Goal: Communication & Community: Share content

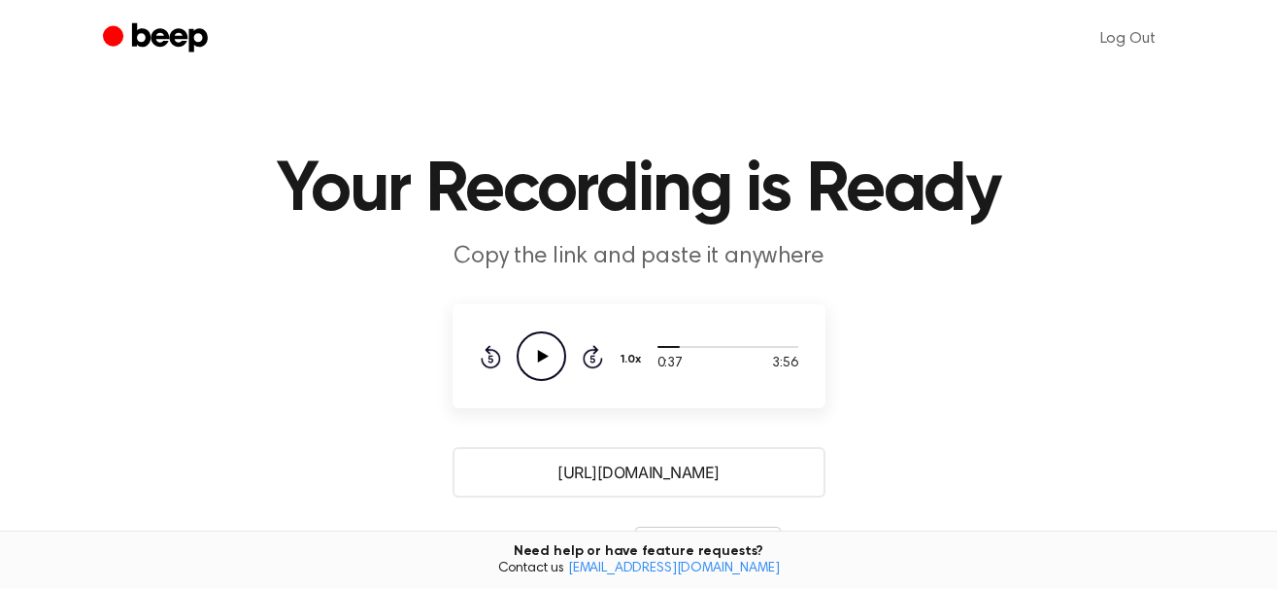
click at [536, 360] on icon "Play Audio" at bounding box center [542, 356] width 50 height 50
drag, startPoint x: 718, startPoint y: 346, endPoint x: 642, endPoint y: 349, distance: 75.8
click at [642, 349] on div "1:49 3:56 Your browser does not support the [object Object] element. 1.0x Rewin…" at bounding box center [639, 356] width 319 height 50
drag, startPoint x: 713, startPoint y: 349, endPoint x: 656, endPoint y: 349, distance: 57.3
click at [656, 349] on div "1:51 3:56 Your browser does not support the [object Object] element. 1.0x Rewin…" at bounding box center [639, 356] width 319 height 50
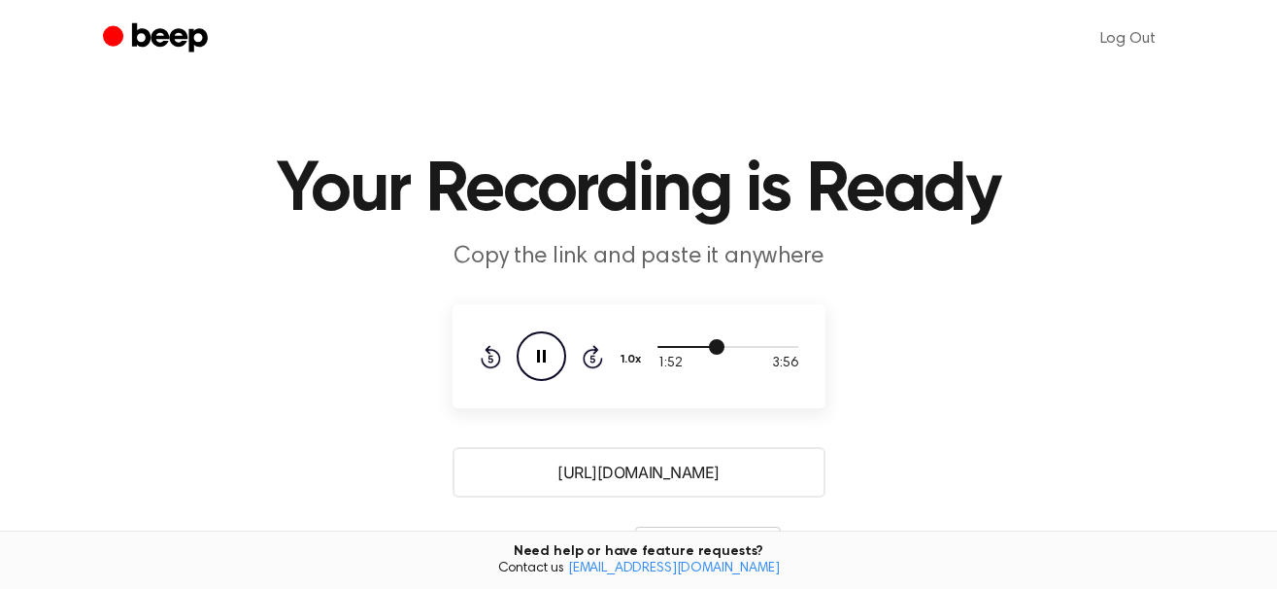
click at [661, 347] on div at bounding box center [691, 347] width 67 height 2
drag, startPoint x: 661, startPoint y: 347, endPoint x: 642, endPoint y: 346, distance: 18.5
click at [642, 346] on div "0:20 3:56 Your browser does not support the [object Object] element. 1.0x Rewin…" at bounding box center [639, 356] width 319 height 50
click at [489, 352] on icon at bounding box center [491, 356] width 20 height 23
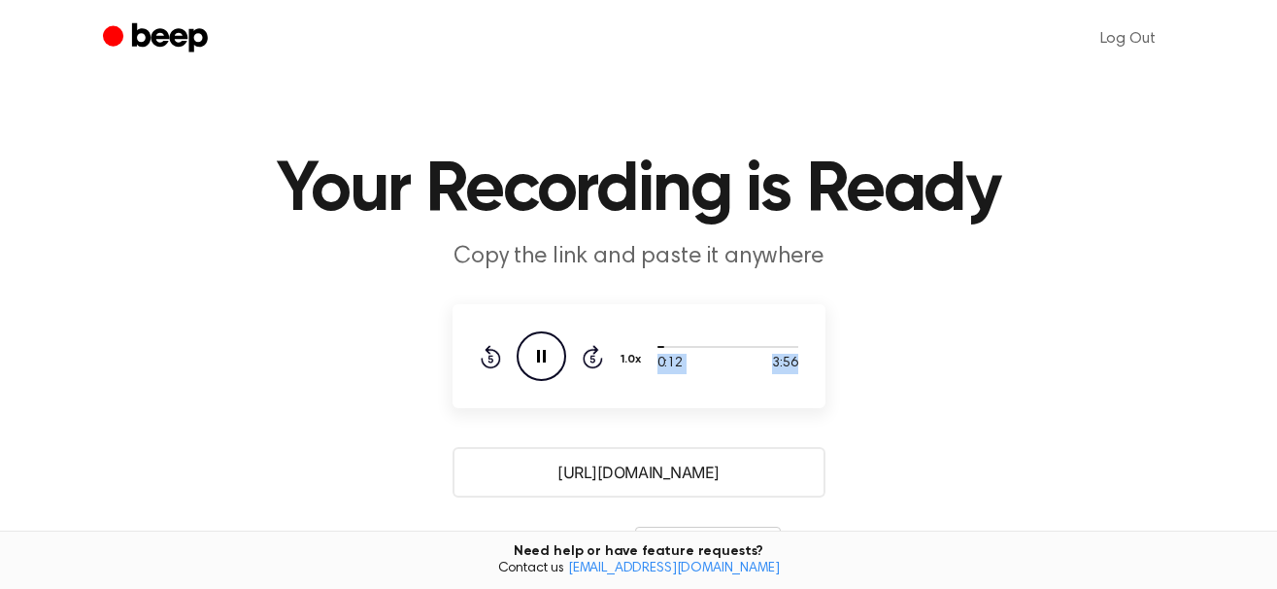
click at [489, 352] on icon at bounding box center [491, 356] width 20 height 23
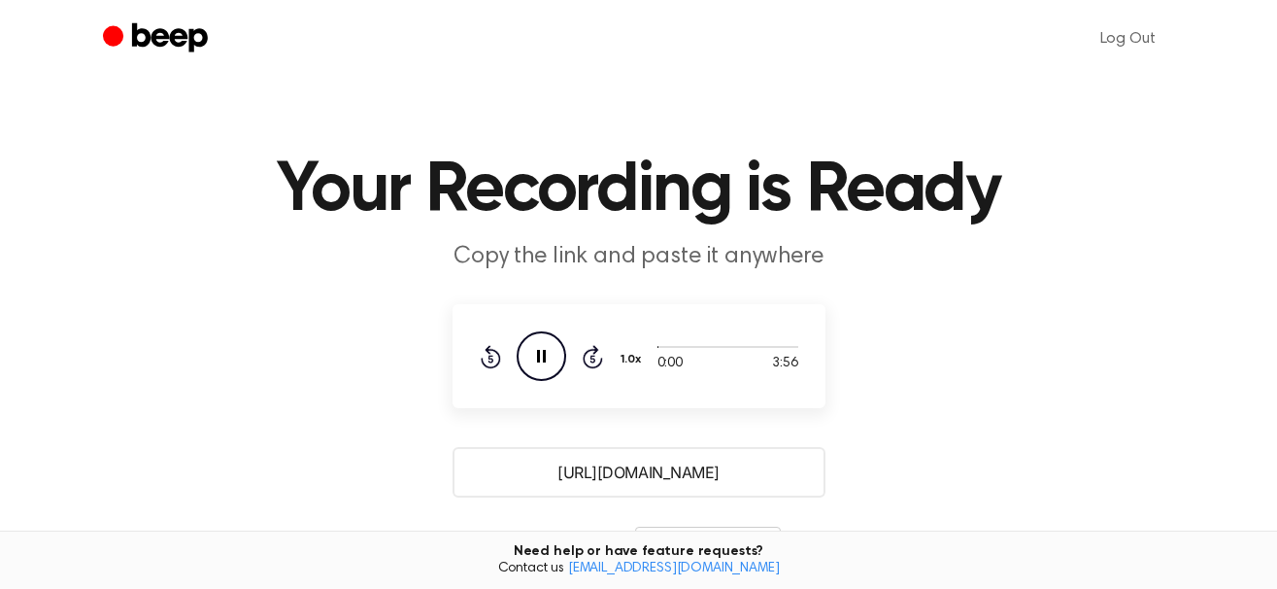
click at [873, 411] on main "Your Recording is Ready Copy the link and paste it anywhere 0:00 3:56 Your brow…" at bounding box center [638, 473] width 1277 height 946
click at [540, 353] on icon at bounding box center [541, 356] width 9 height 13
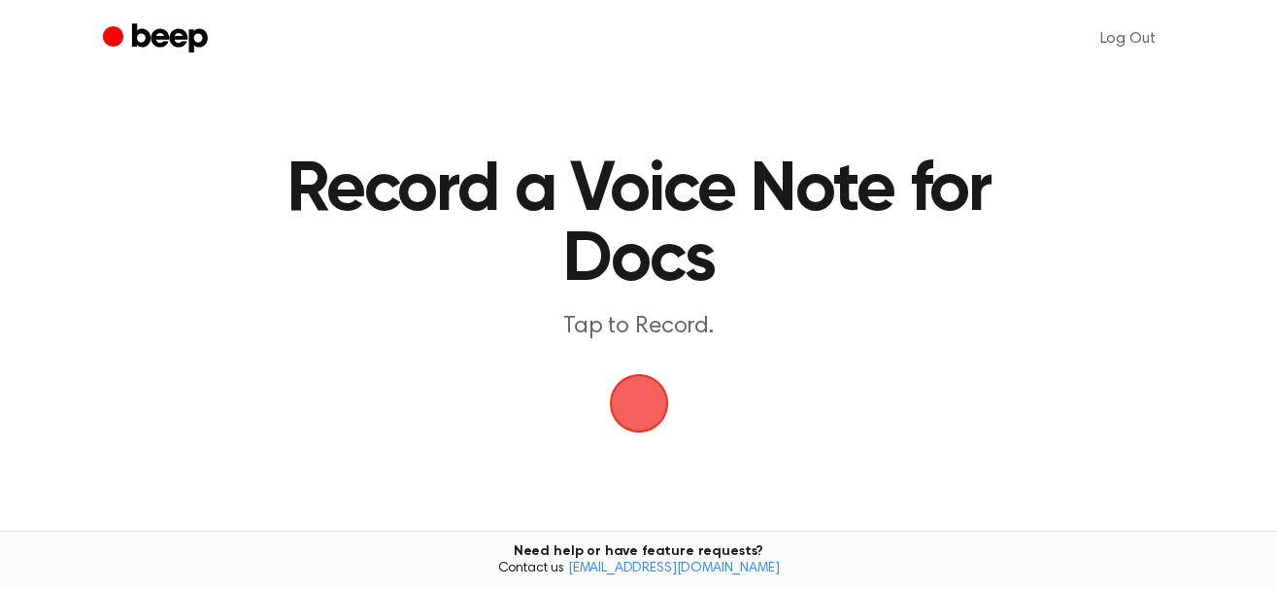
click at [666, 392] on span "button" at bounding box center [639, 403] width 54 height 54
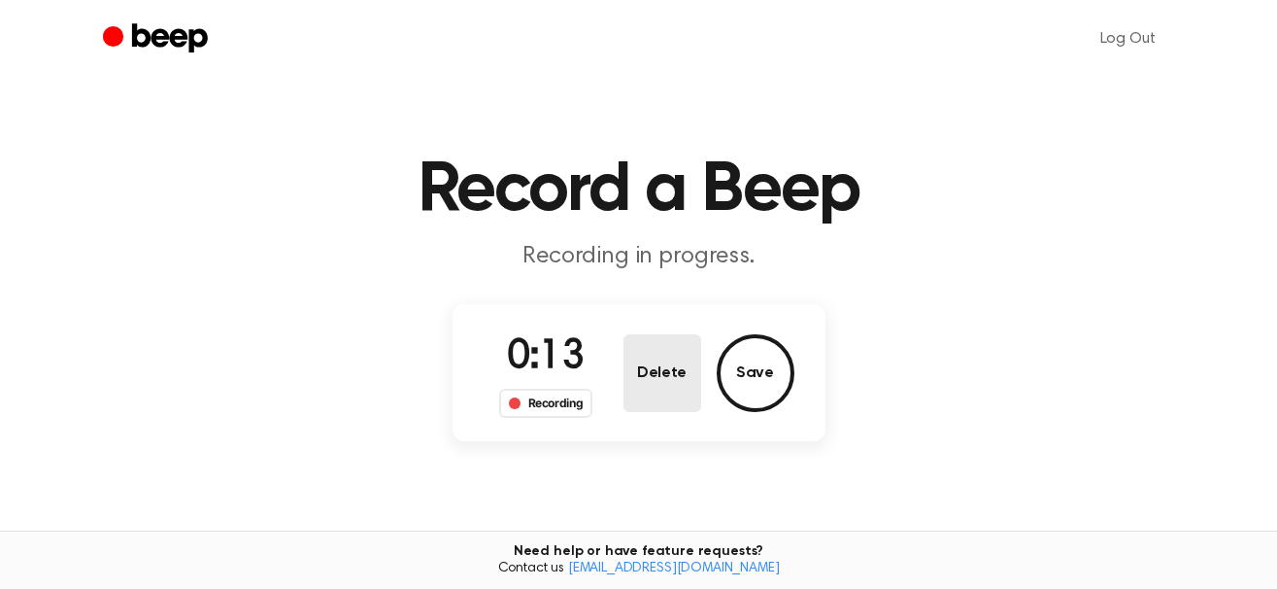
click at [668, 370] on button "Delete" at bounding box center [663, 373] width 78 height 78
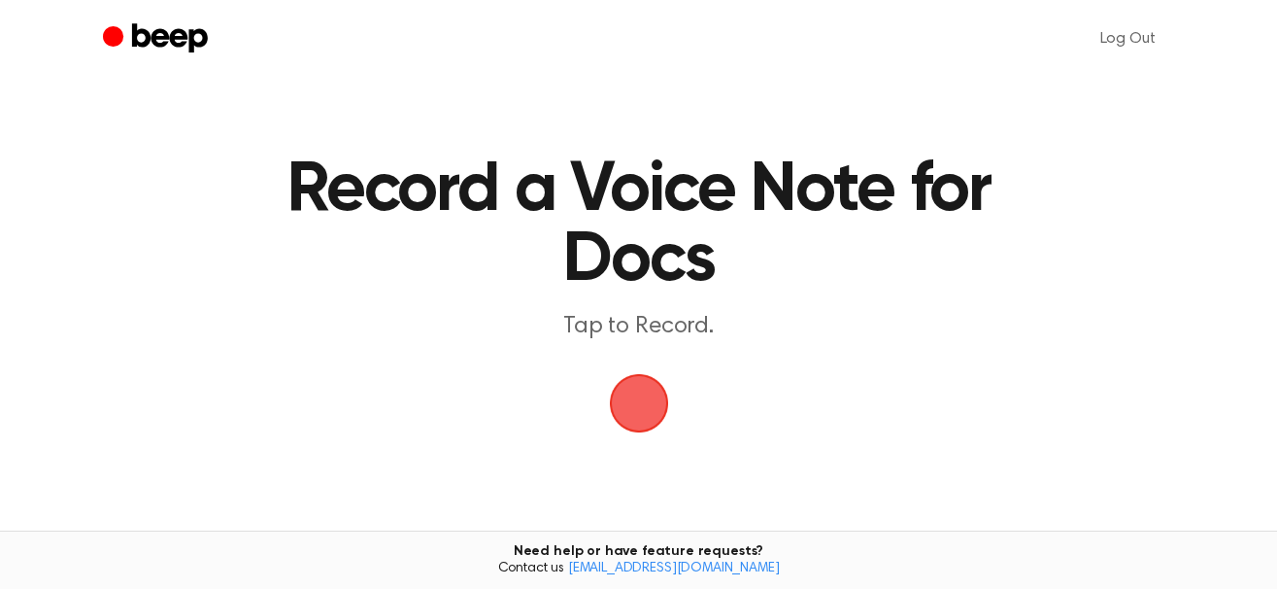
click at [653, 394] on span "button" at bounding box center [639, 403] width 54 height 54
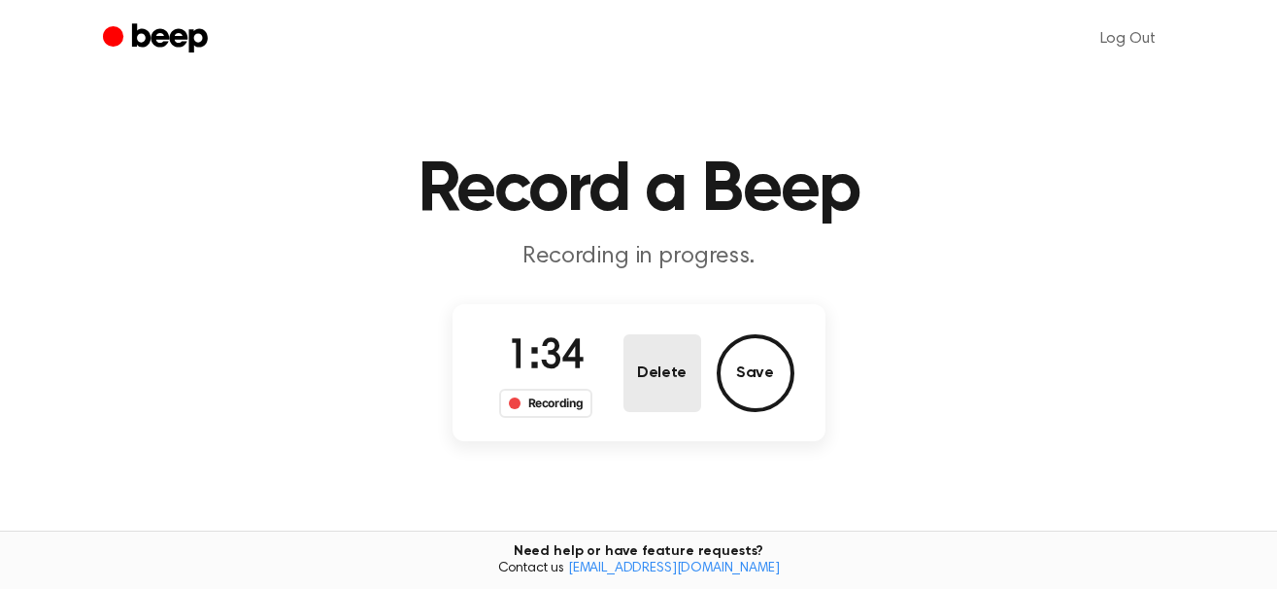
click at [662, 363] on button "Delete" at bounding box center [663, 373] width 78 height 78
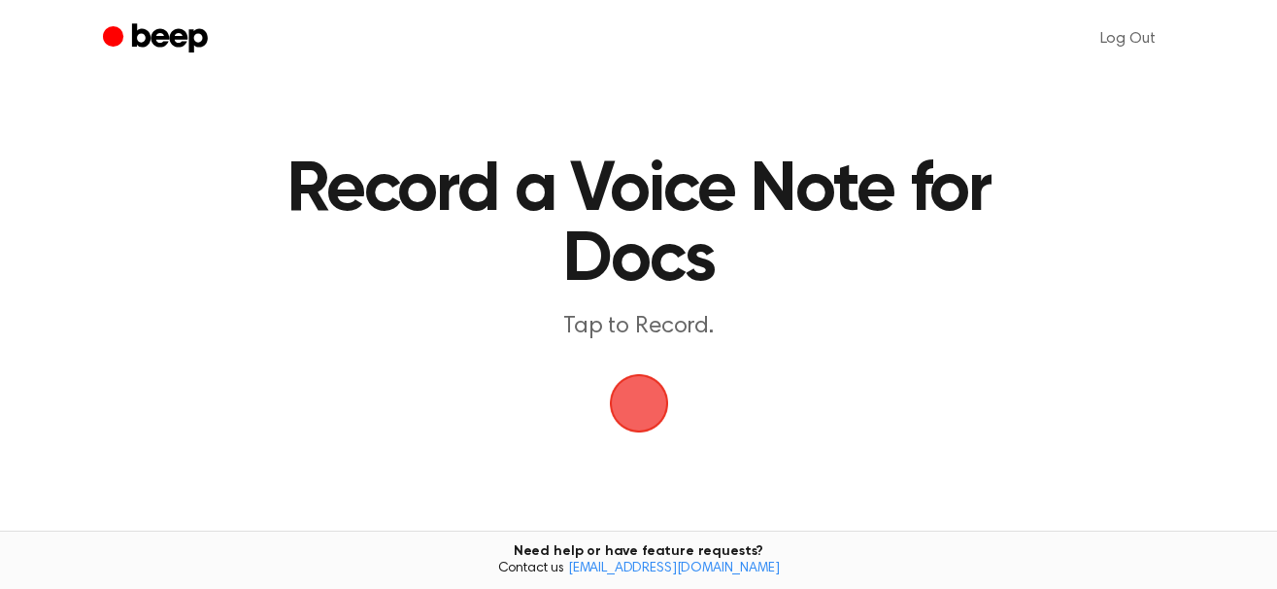
click at [627, 416] on span "button" at bounding box center [639, 403] width 54 height 54
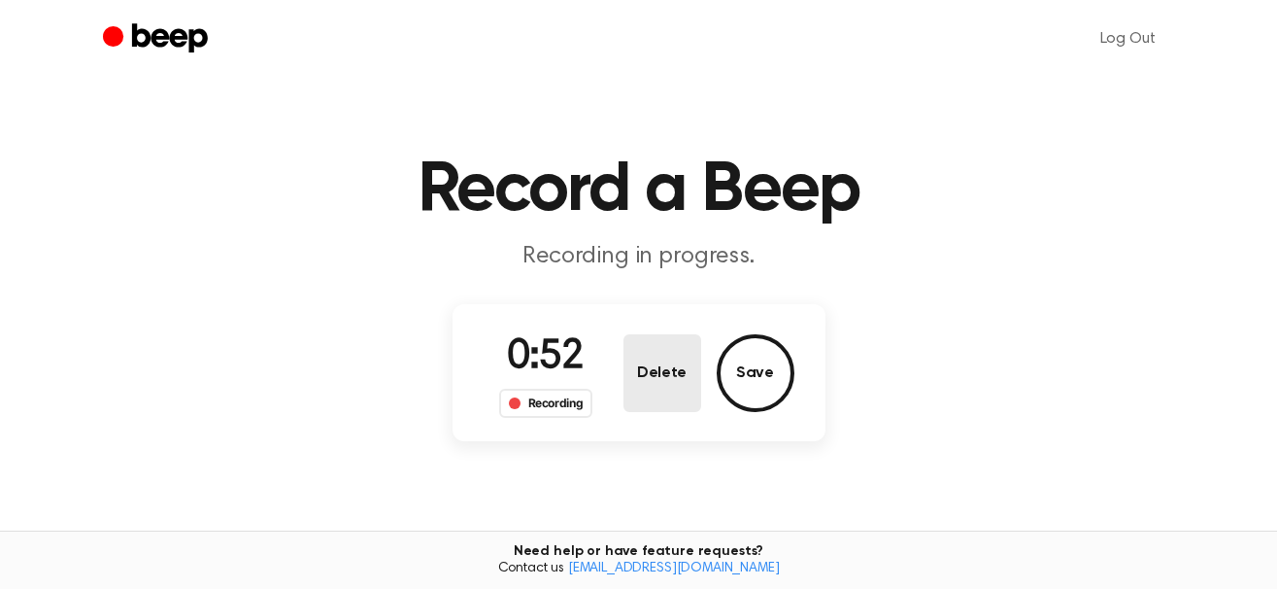
click at [674, 382] on button "Delete" at bounding box center [663, 373] width 78 height 78
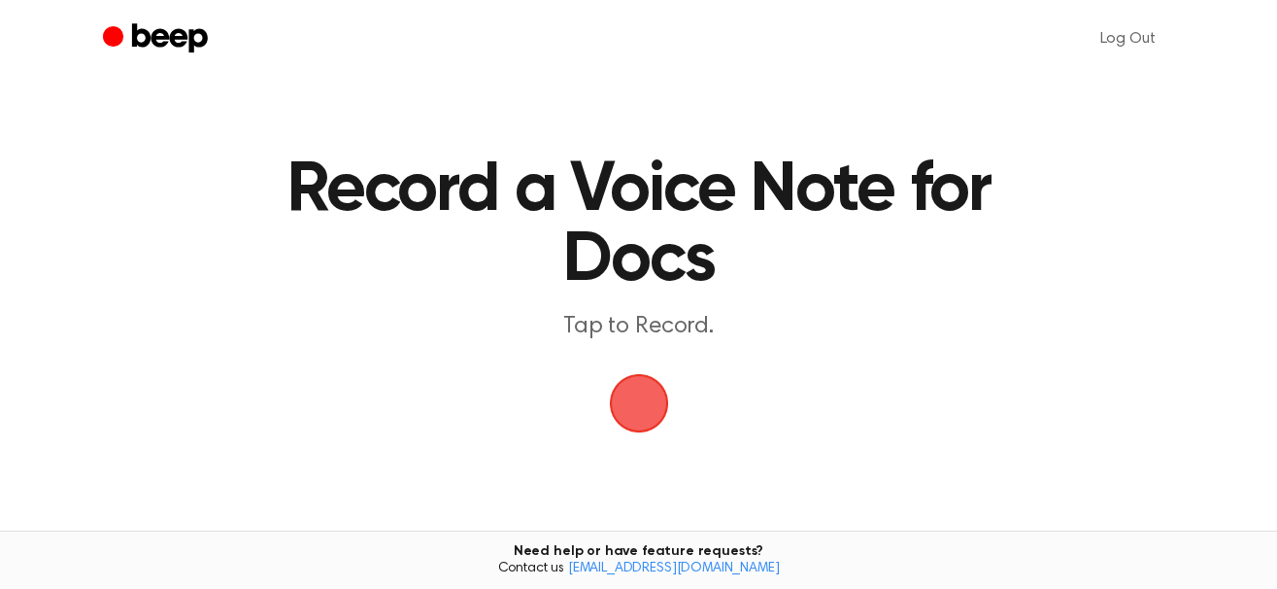
click at [648, 400] on span "button" at bounding box center [639, 403] width 54 height 54
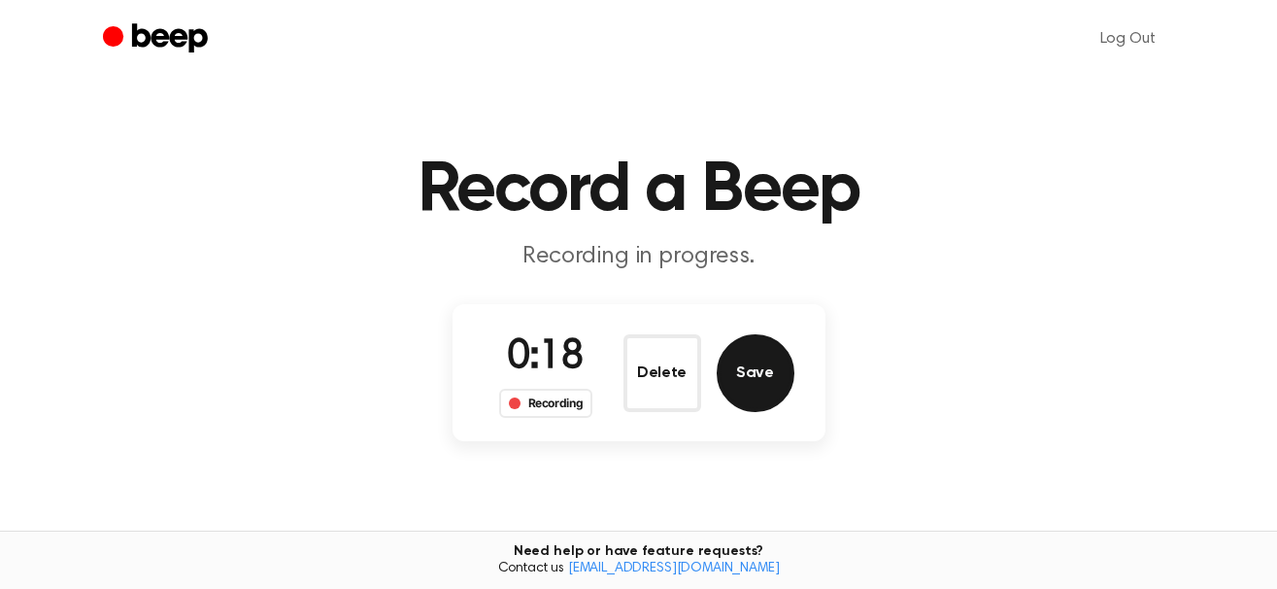
click at [747, 373] on button "Save" at bounding box center [756, 373] width 78 height 78
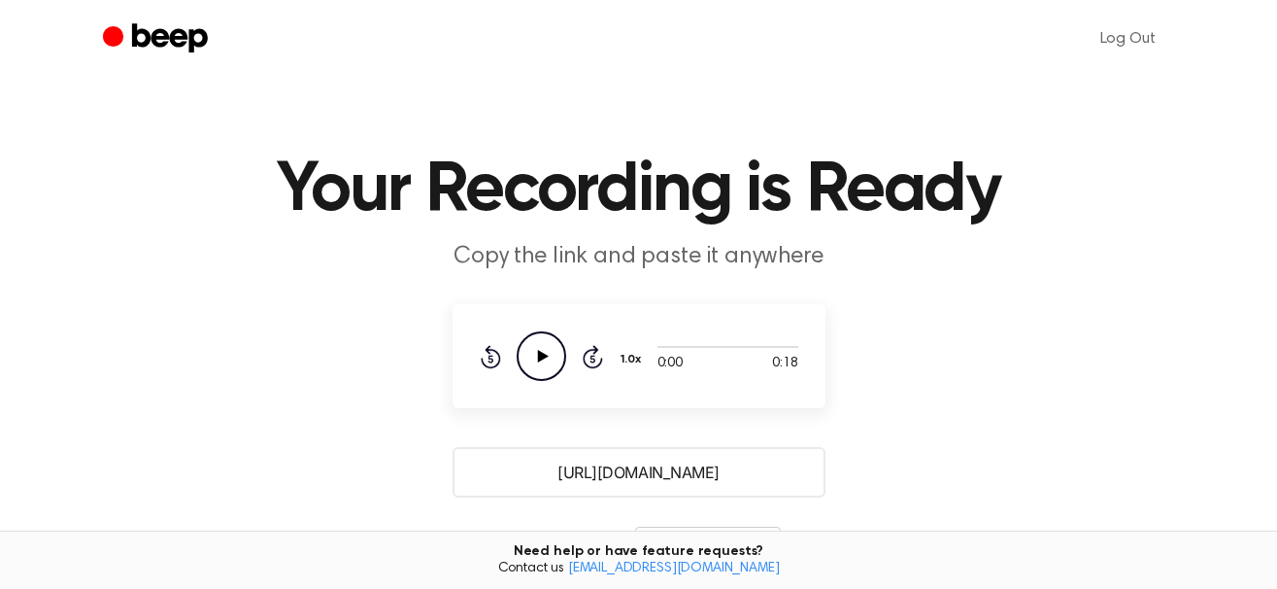
click at [539, 356] on icon at bounding box center [542, 356] width 11 height 13
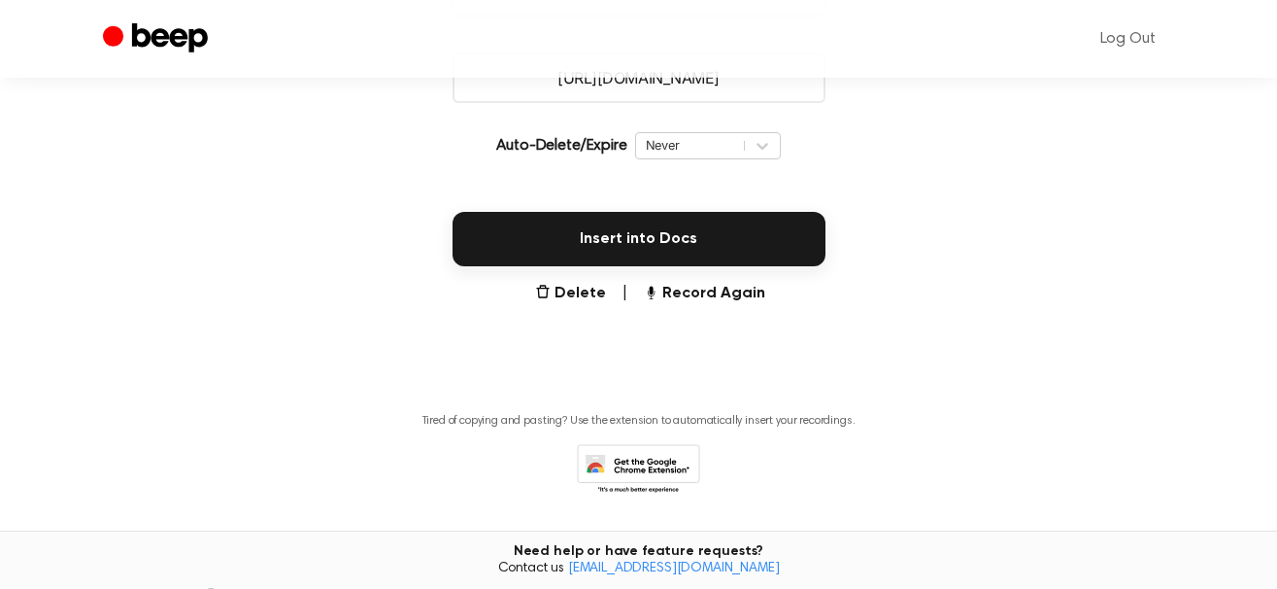
scroll to position [391, 0]
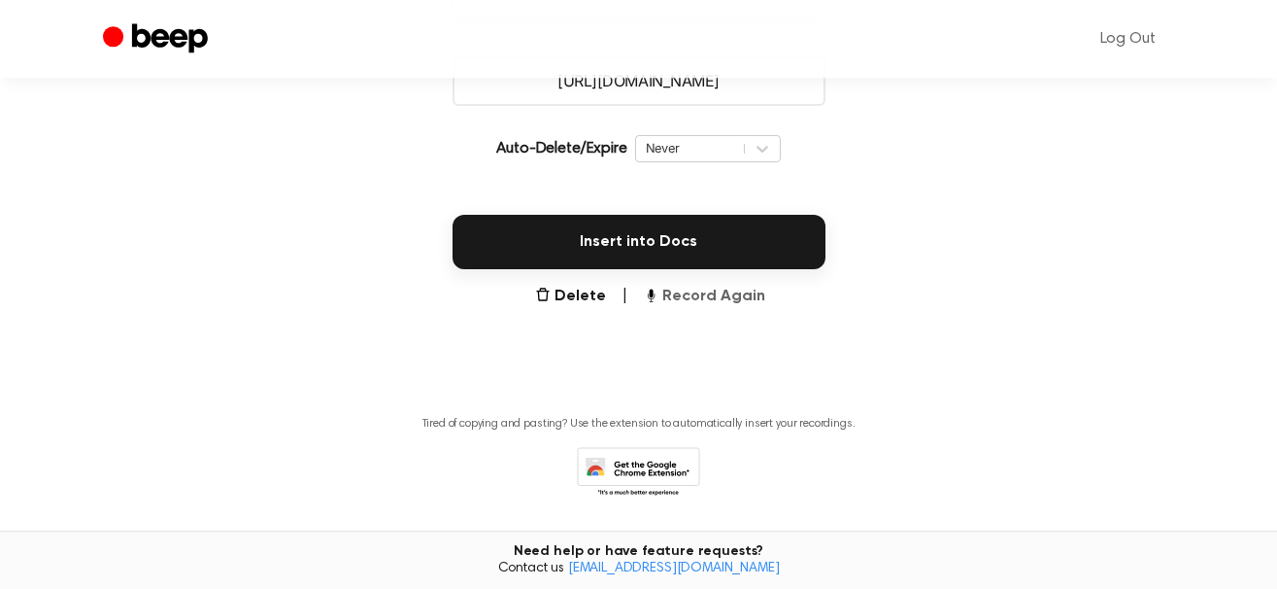
click at [668, 299] on button "Record Again" at bounding box center [704, 296] width 122 height 23
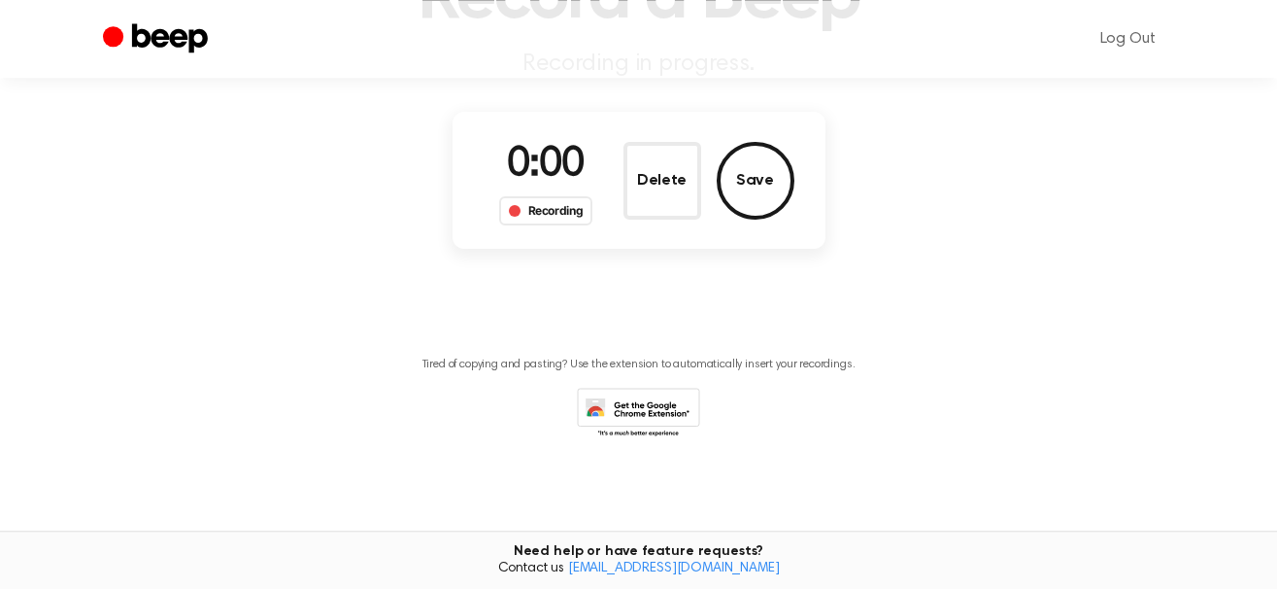
scroll to position [133, 0]
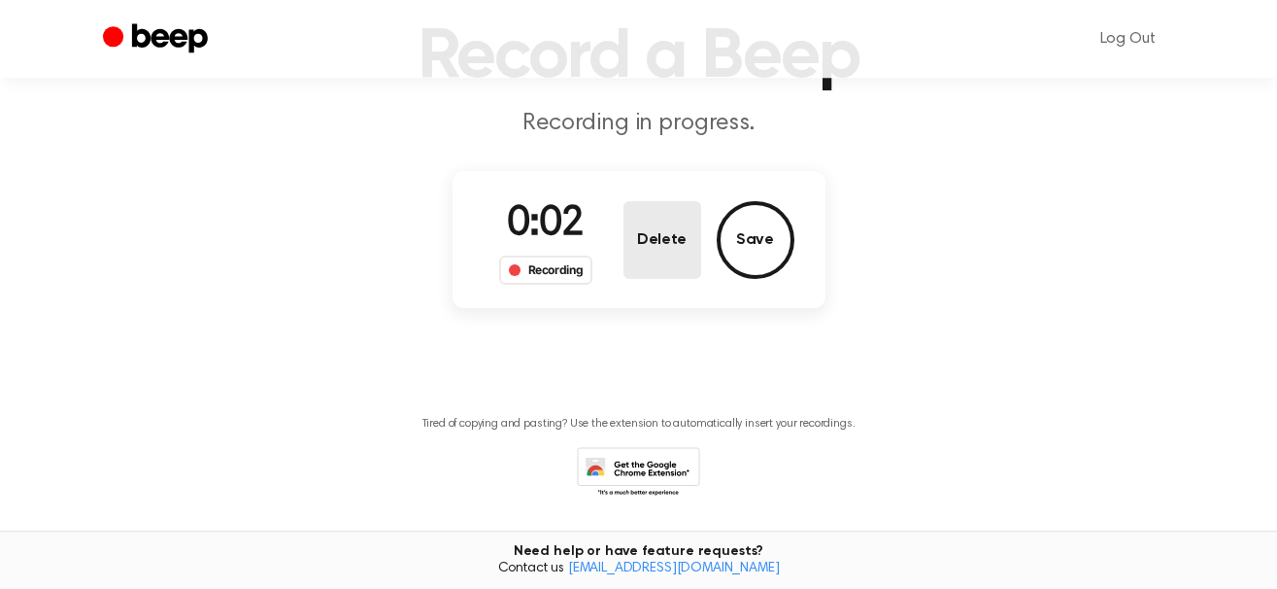
click at [656, 228] on button "Delete" at bounding box center [663, 240] width 78 height 78
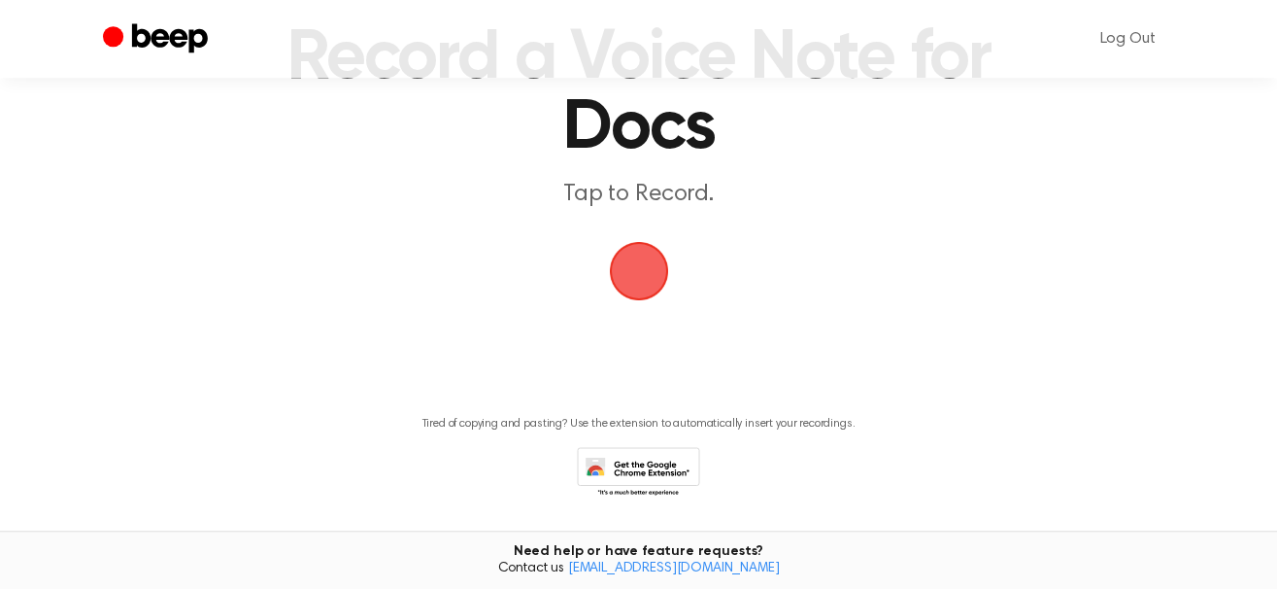
scroll to position [0, 0]
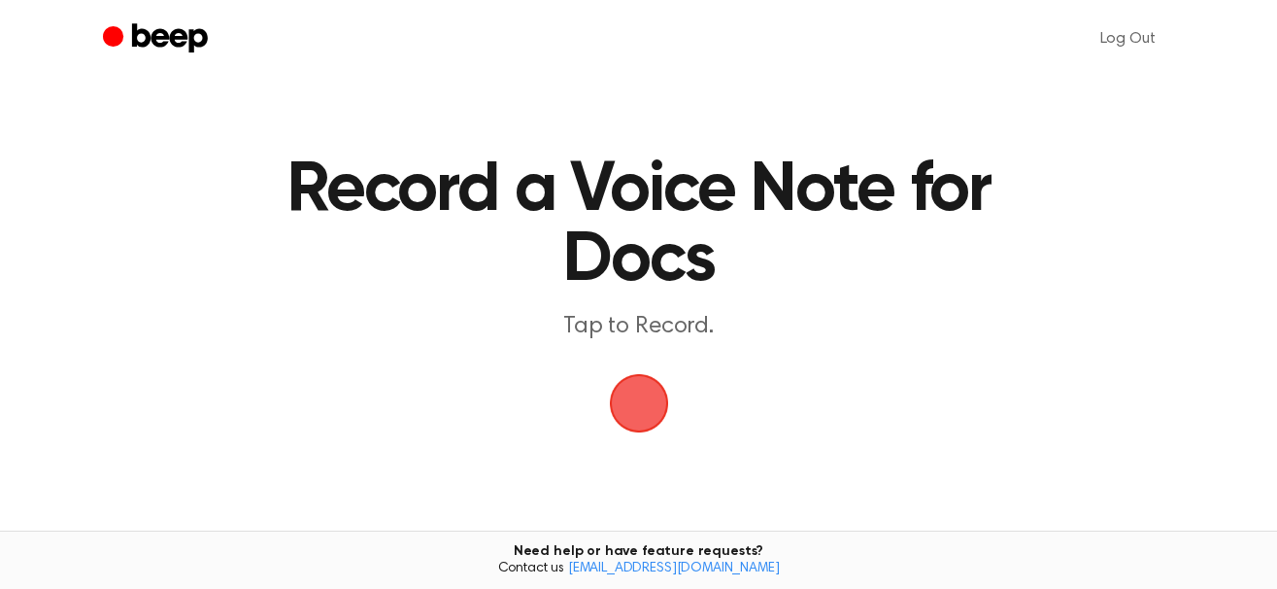
click at [658, 415] on span "button" at bounding box center [639, 403] width 54 height 54
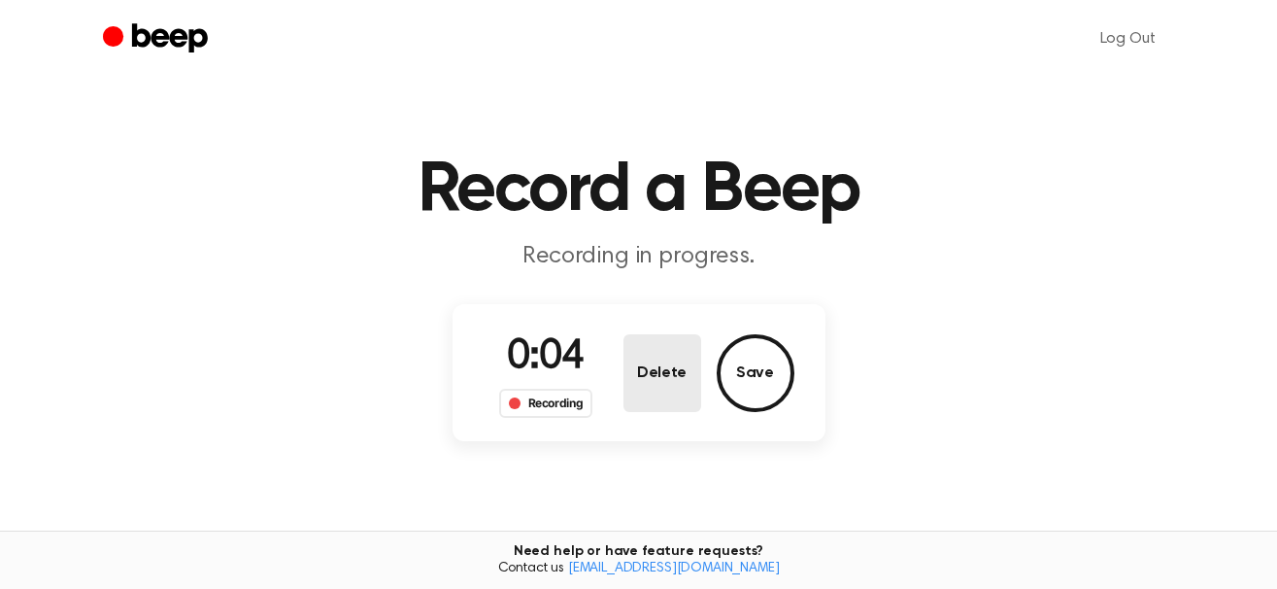
click at [665, 386] on button "Delete" at bounding box center [663, 373] width 78 height 78
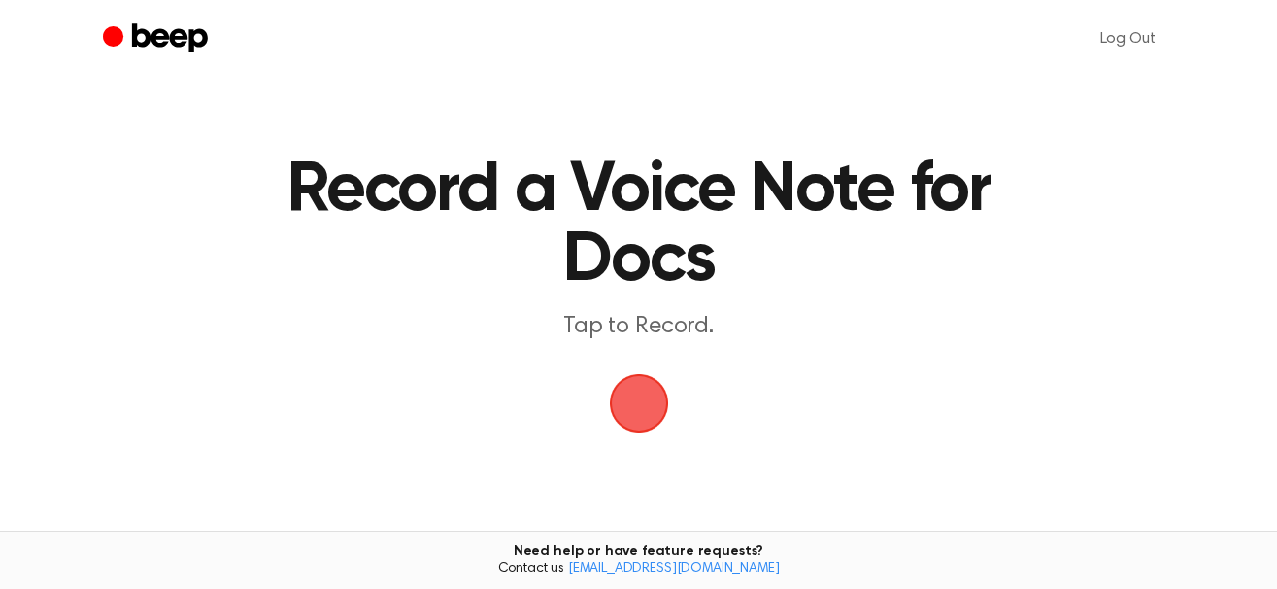
click at [646, 396] on span "button" at bounding box center [639, 403] width 54 height 54
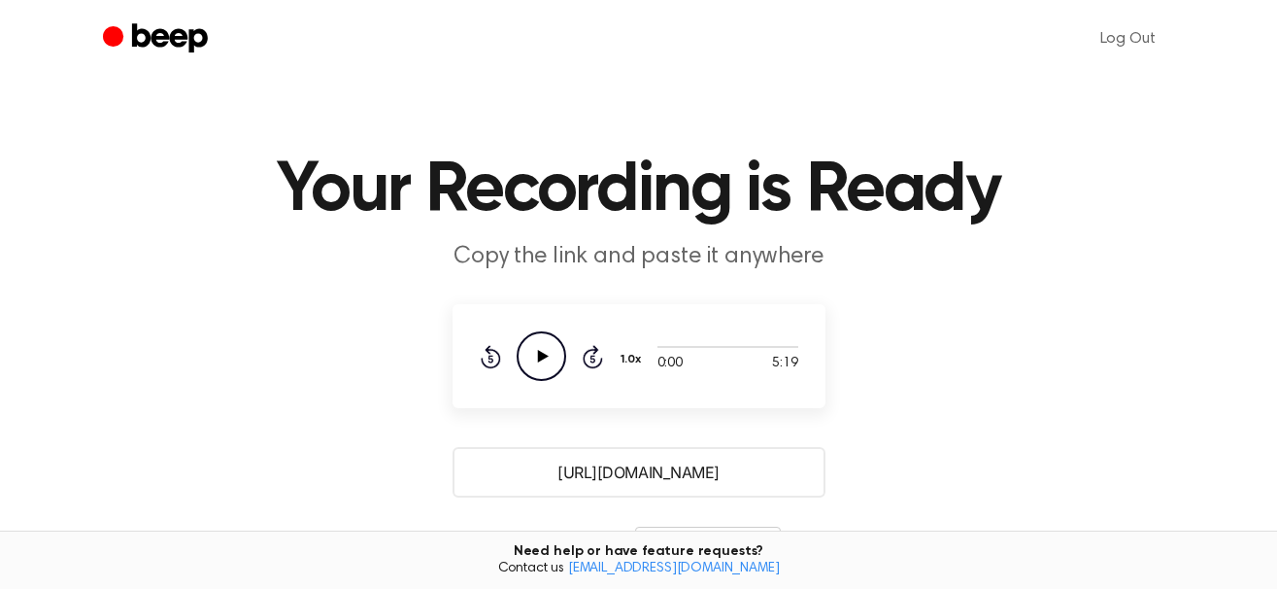
click at [539, 343] on icon "Play Audio" at bounding box center [542, 356] width 50 height 50
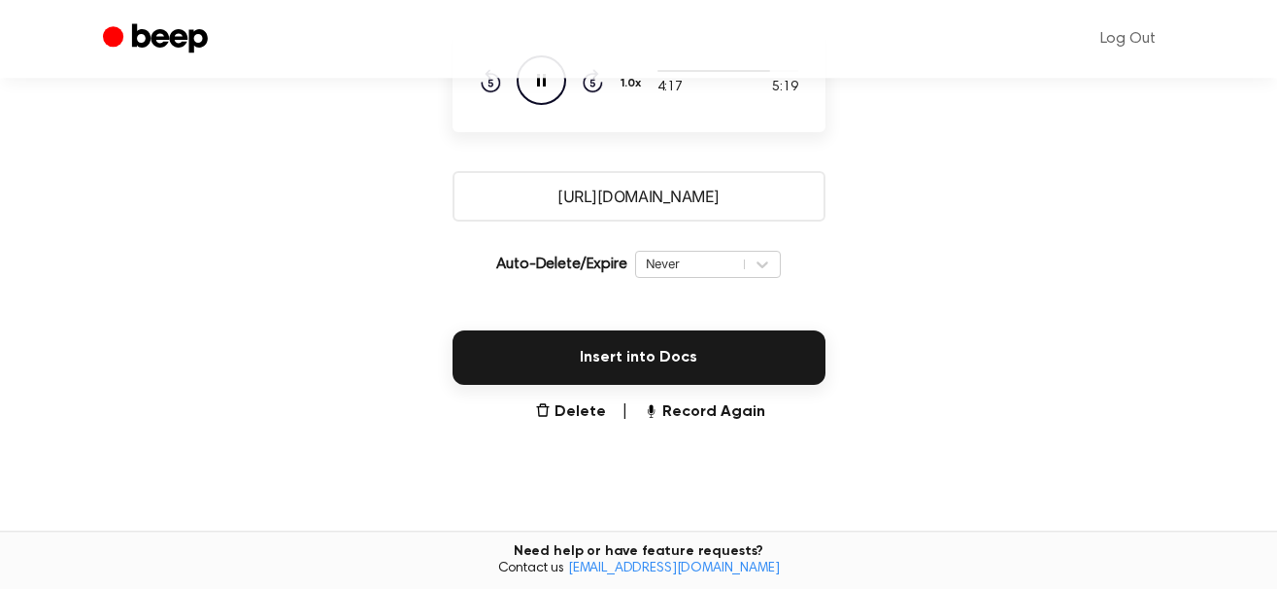
scroll to position [294, 0]
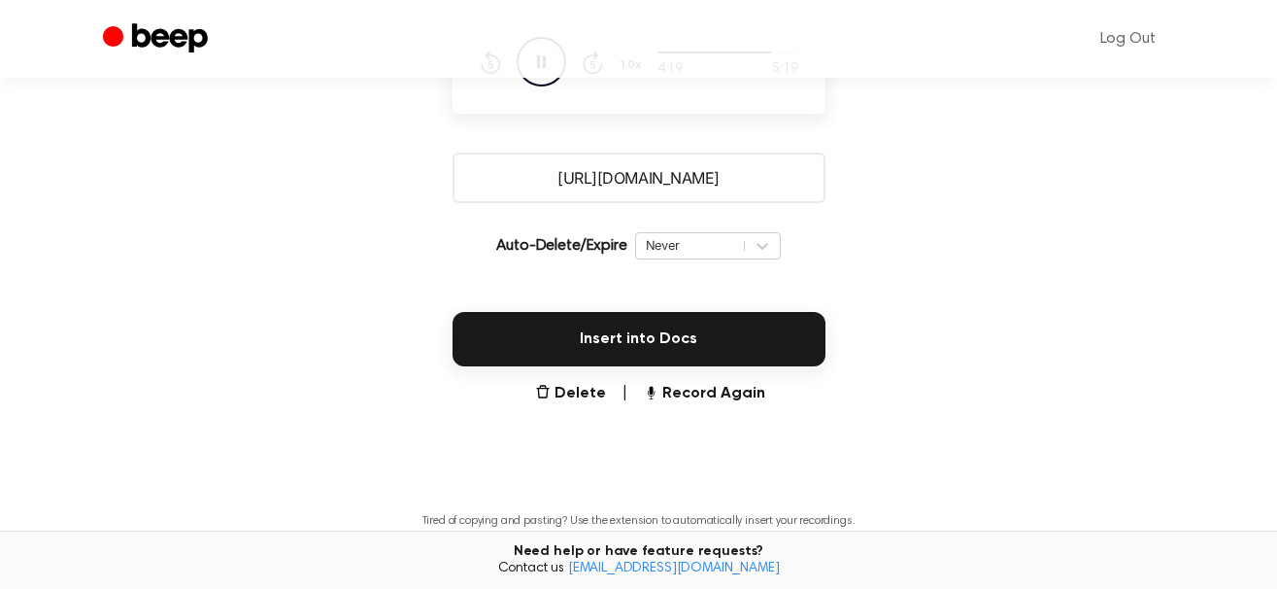
click at [739, 180] on input "https://beep.audio/fjNEjj0" at bounding box center [639, 177] width 373 height 51
click at [1070, 293] on div "Insert into Docs" at bounding box center [638, 327] width 1231 height 78
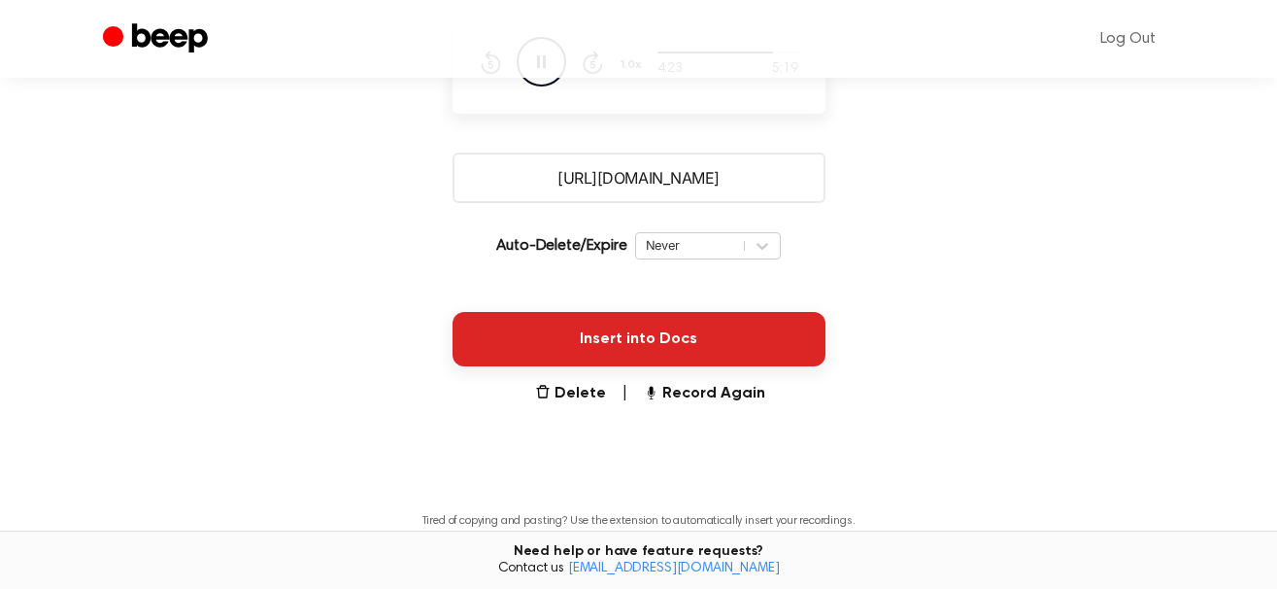
click at [709, 341] on button "Insert into Docs" at bounding box center [639, 339] width 373 height 54
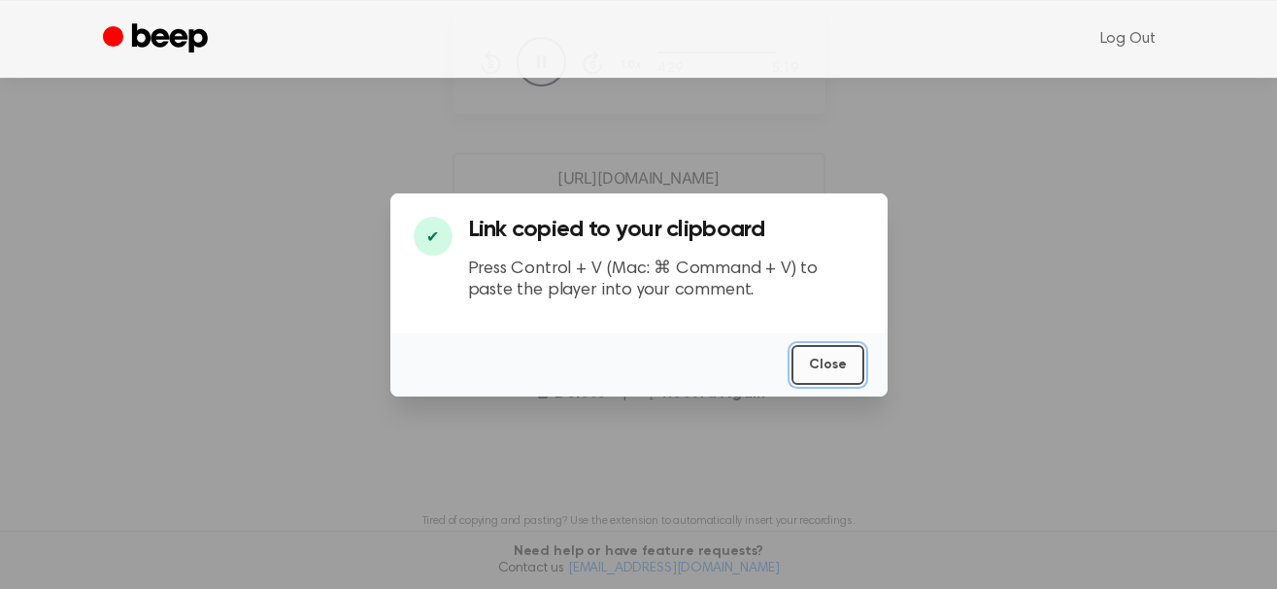
click at [855, 364] on button "Close" at bounding box center [828, 365] width 73 height 40
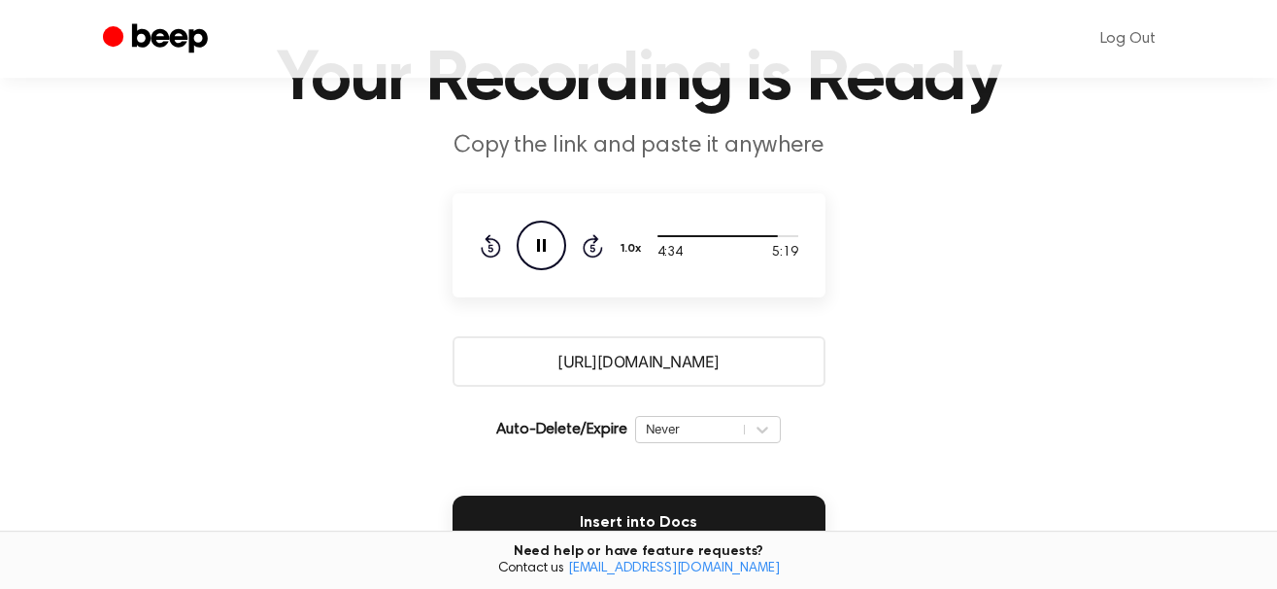
scroll to position [107, 0]
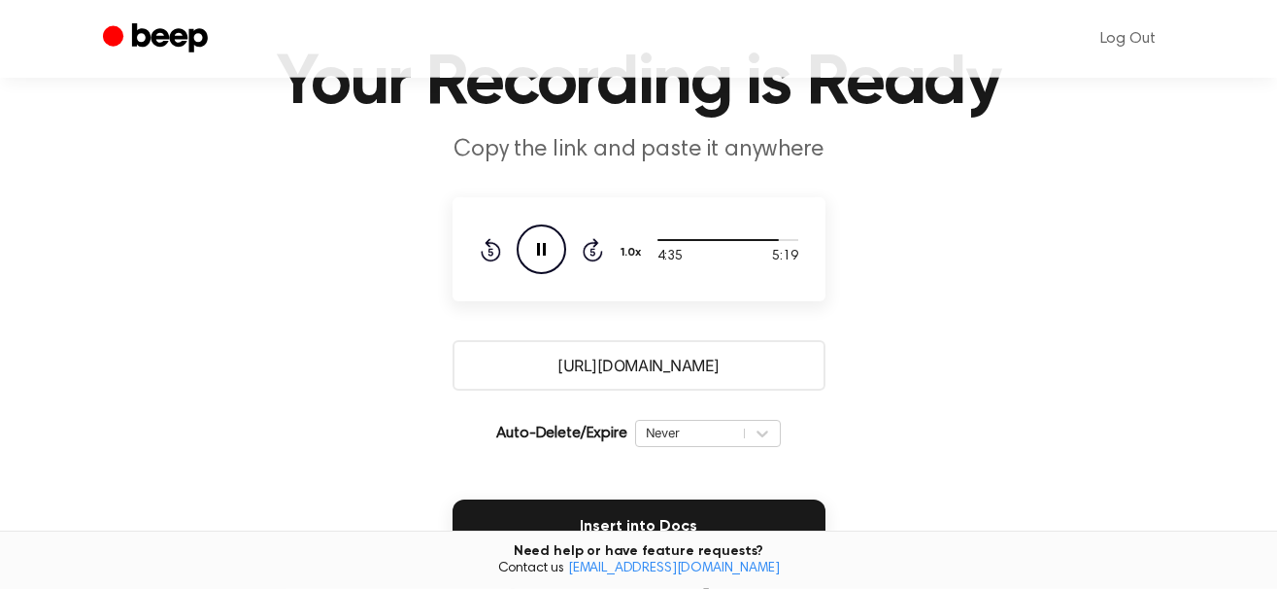
click at [548, 359] on input "https://beep.audio/fjNEjj0" at bounding box center [639, 365] width 373 height 51
drag, startPoint x: 548, startPoint y: 359, endPoint x: 625, endPoint y: 352, distance: 77.1
click at [625, 352] on input "https://beep.audio/fjNEjj0" at bounding box center [639, 365] width 373 height 51
click at [586, 370] on input "https://beep.audio/fjNEjj0" at bounding box center [639, 365] width 373 height 51
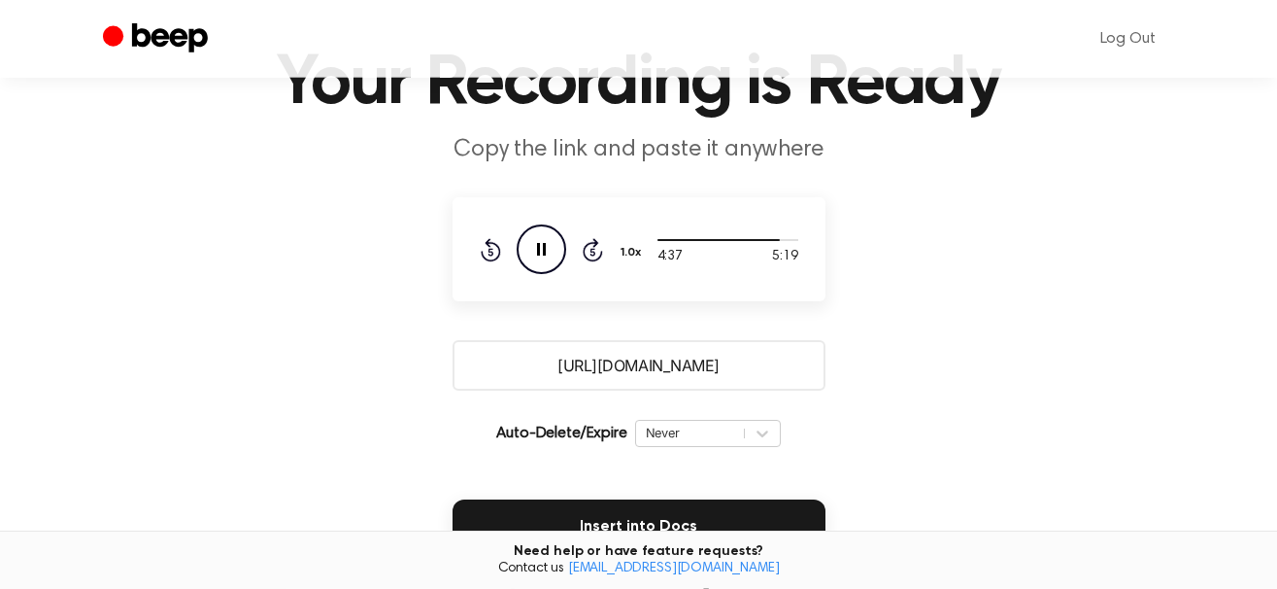
click at [586, 370] on input "https://beep.audio/fjNEjj0" at bounding box center [639, 365] width 373 height 51
click at [811, 408] on div "Auto-Delete/Expire Never | Download" at bounding box center [639, 433] width 373 height 54
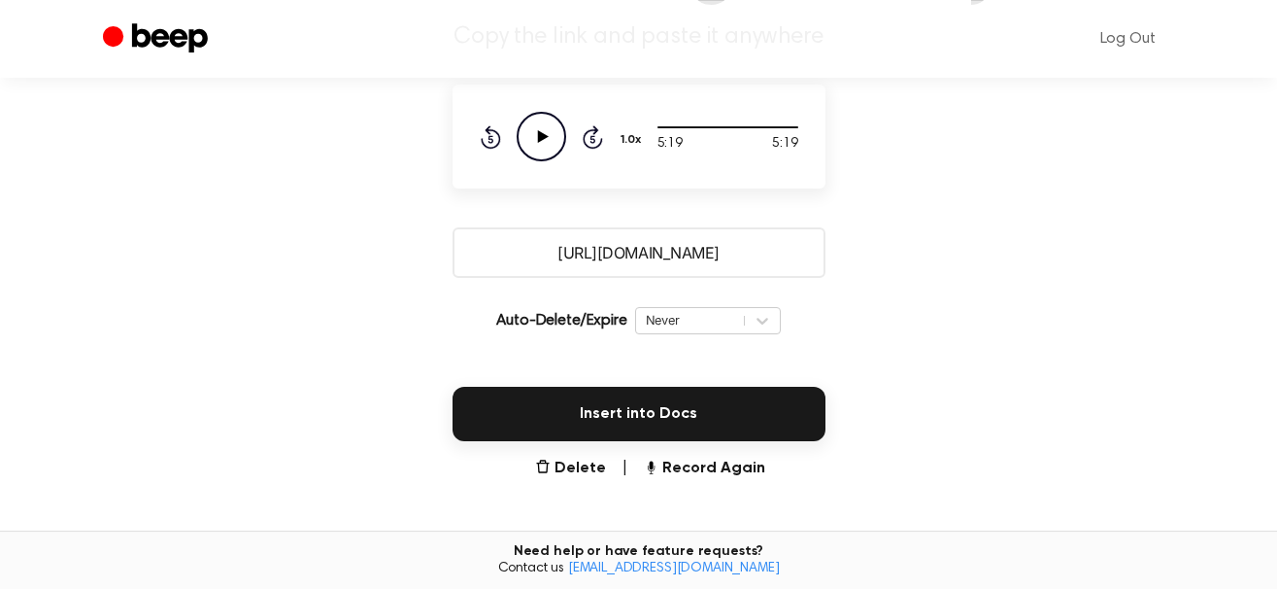
scroll to position [218, 0]
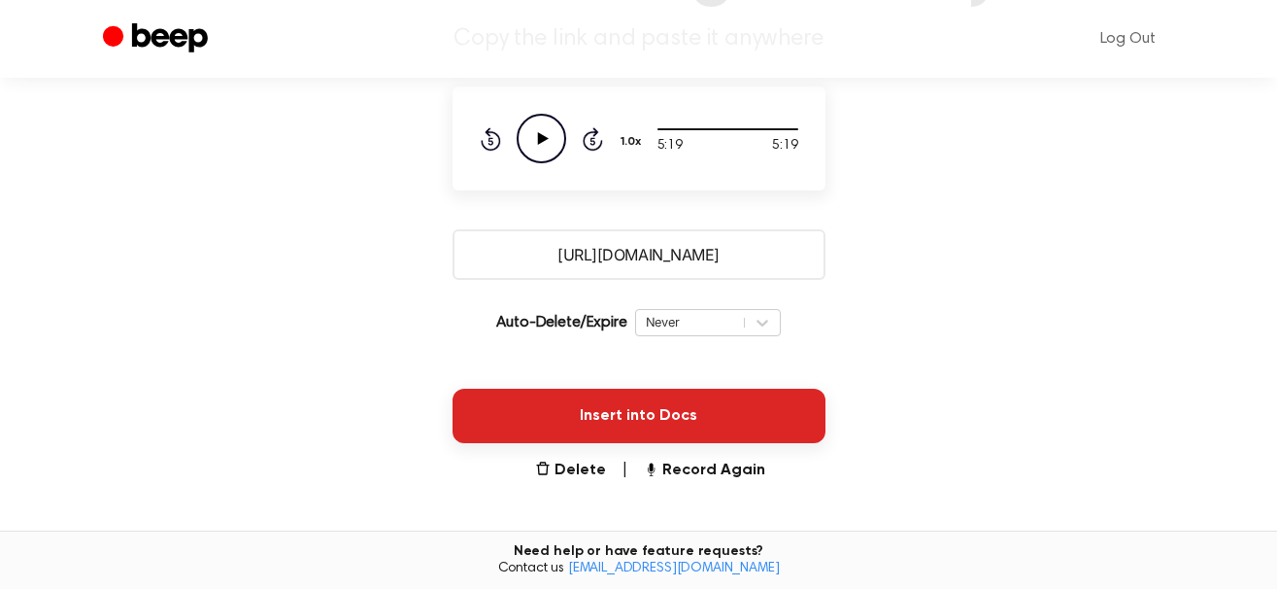
click at [667, 403] on button "Insert into Docs" at bounding box center [639, 416] width 373 height 54
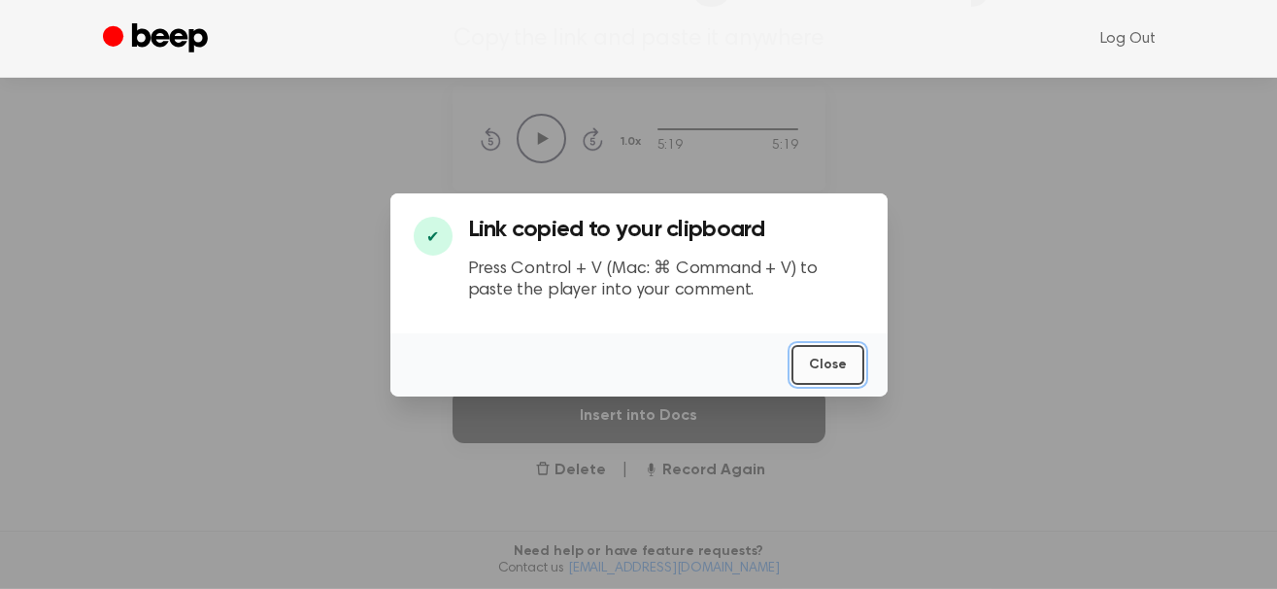
click at [826, 383] on button "Close" at bounding box center [828, 365] width 73 height 40
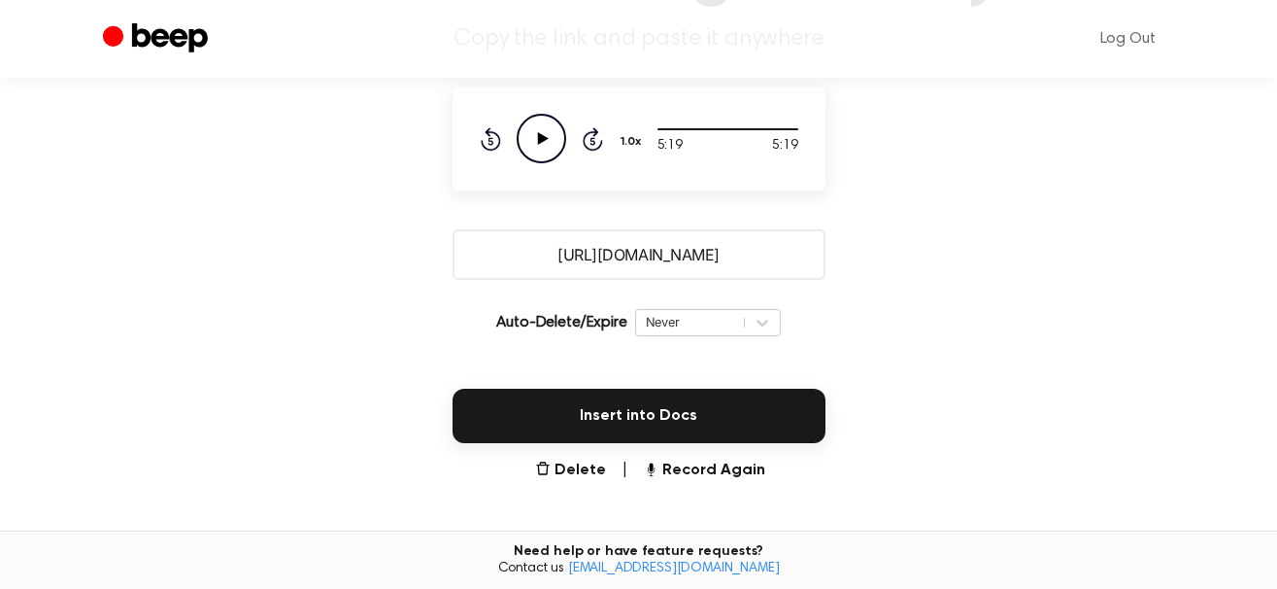
scroll to position [451, 0]
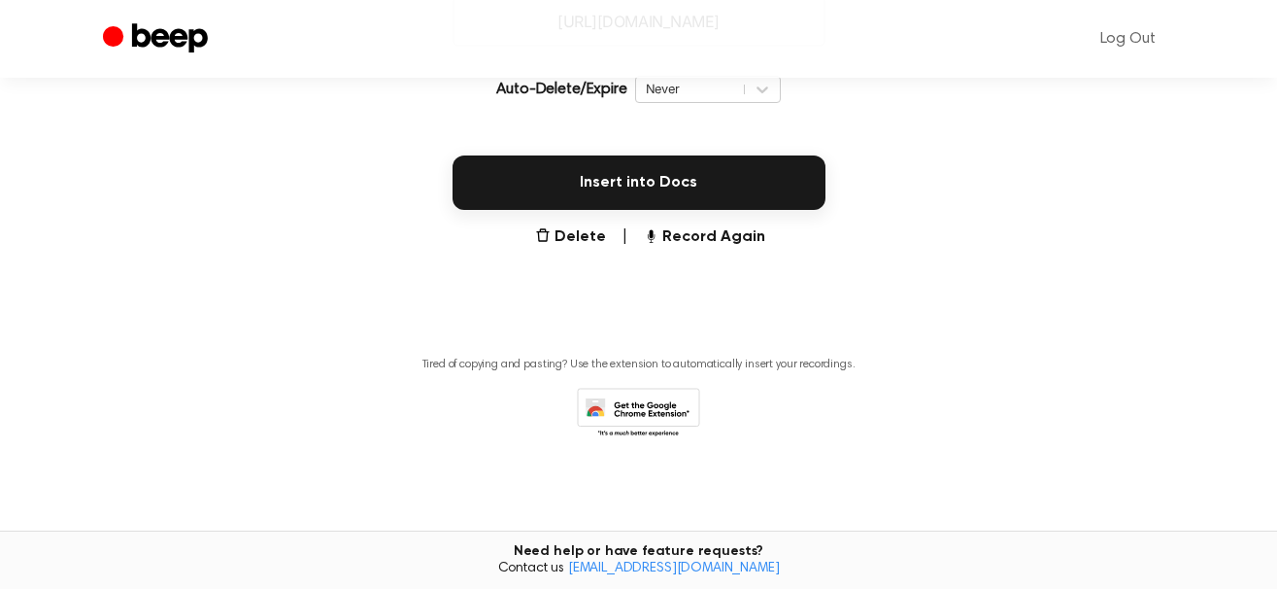
click at [632, 405] on icon at bounding box center [643, 418] width 91 height 34
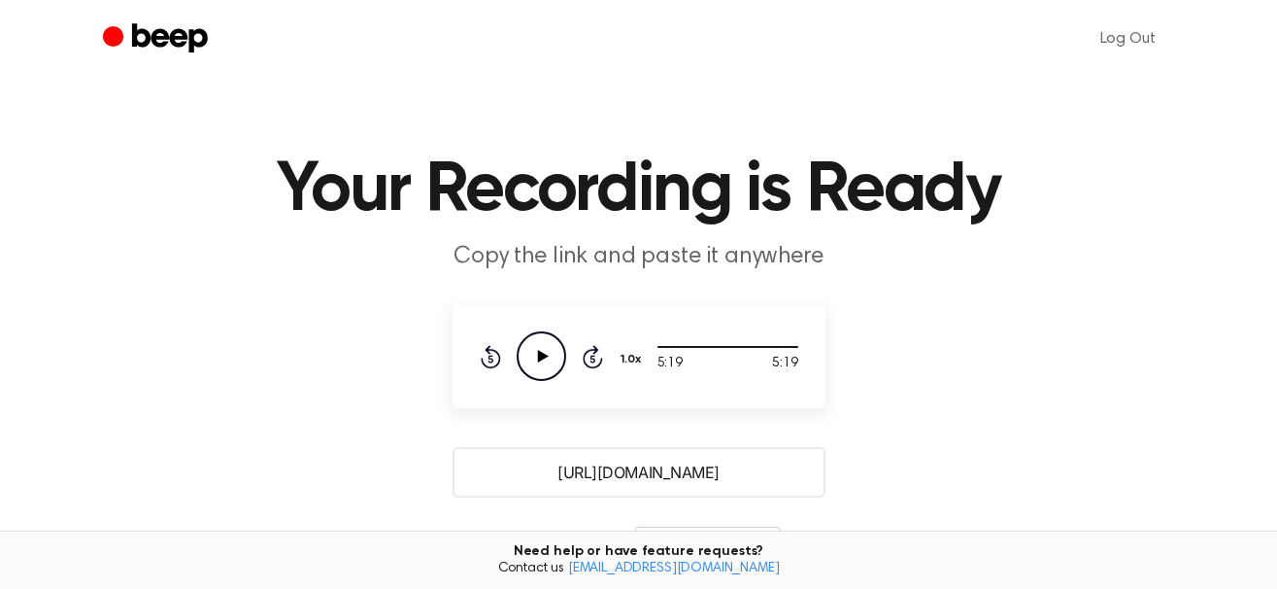
click at [627, 354] on button "1.0x" at bounding box center [634, 359] width 30 height 33
click at [795, 418] on main "Your Recording is Ready Copy the link and paste it anywhere 5:19 5:19 Your brow…" at bounding box center [638, 473] width 1277 height 946
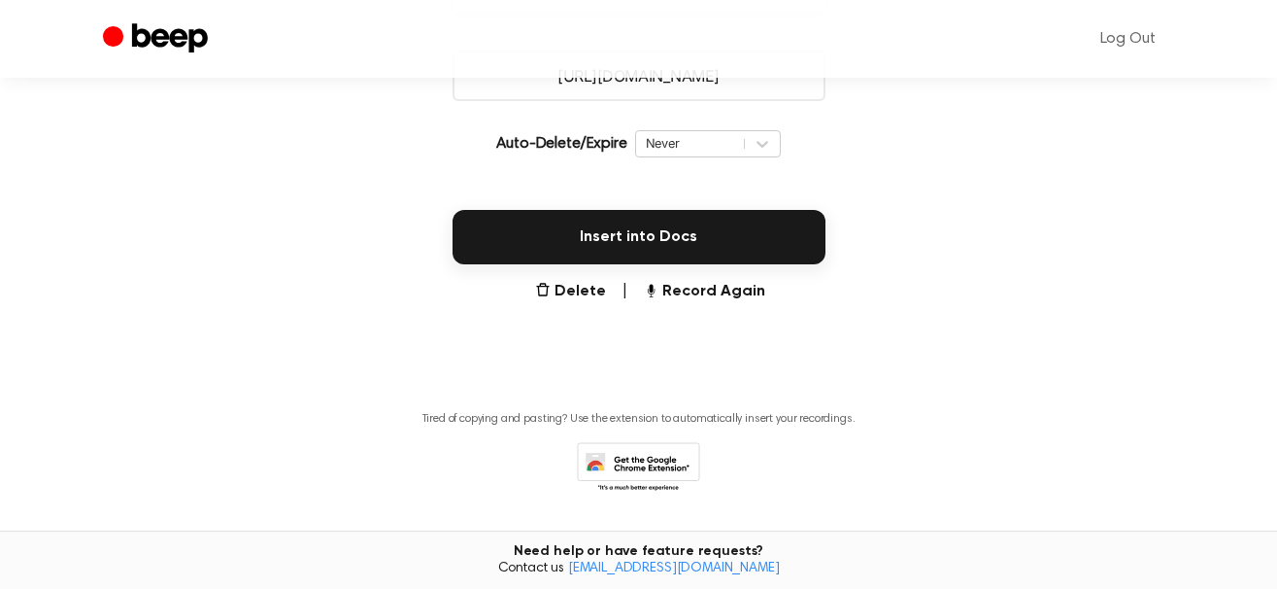
scroll to position [58, 0]
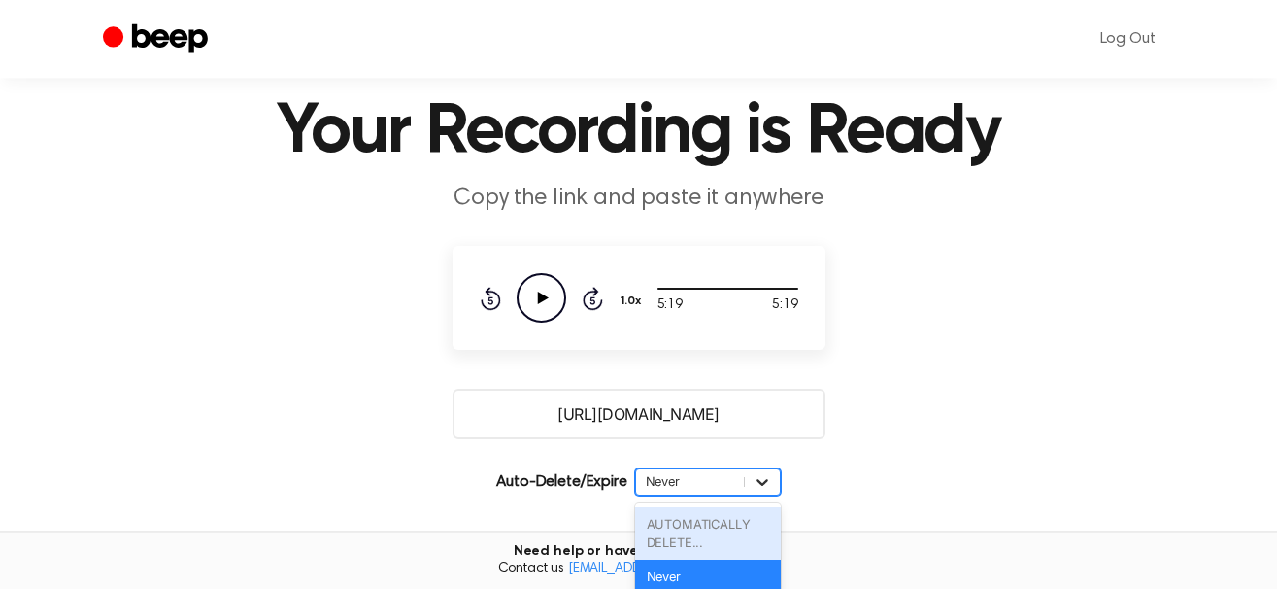
click at [768, 473] on div "option AUTOMATICALLY DELETE... focused disabled, 1 of 6. 6 results available. U…" at bounding box center [708, 481] width 146 height 27
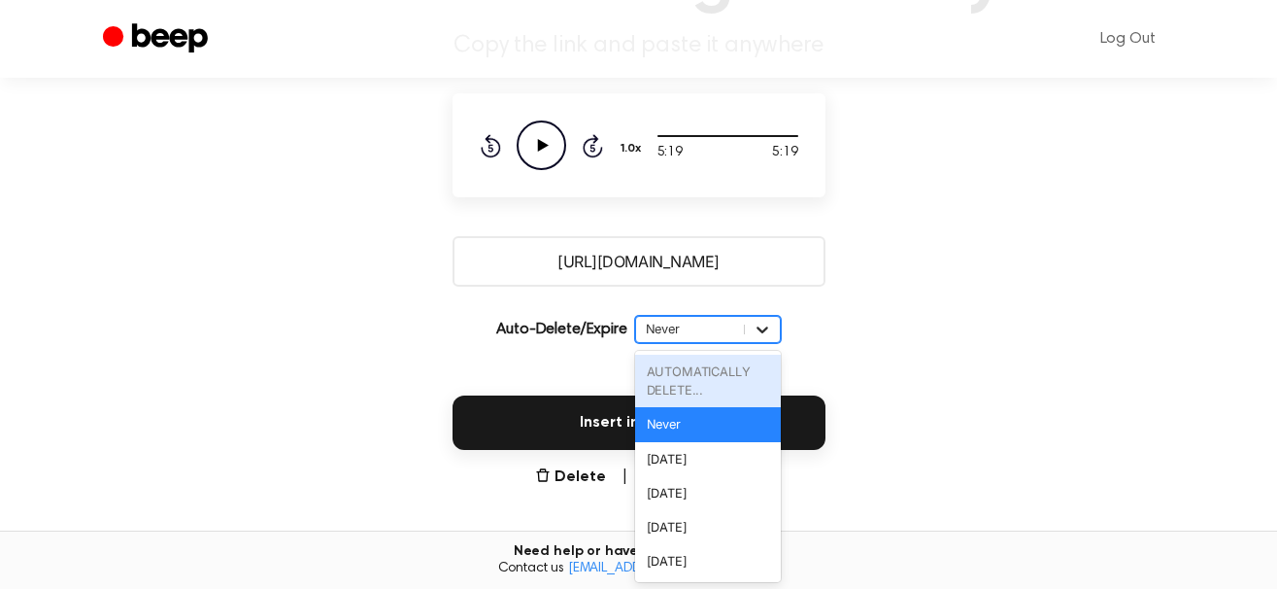
scroll to position [212, 0]
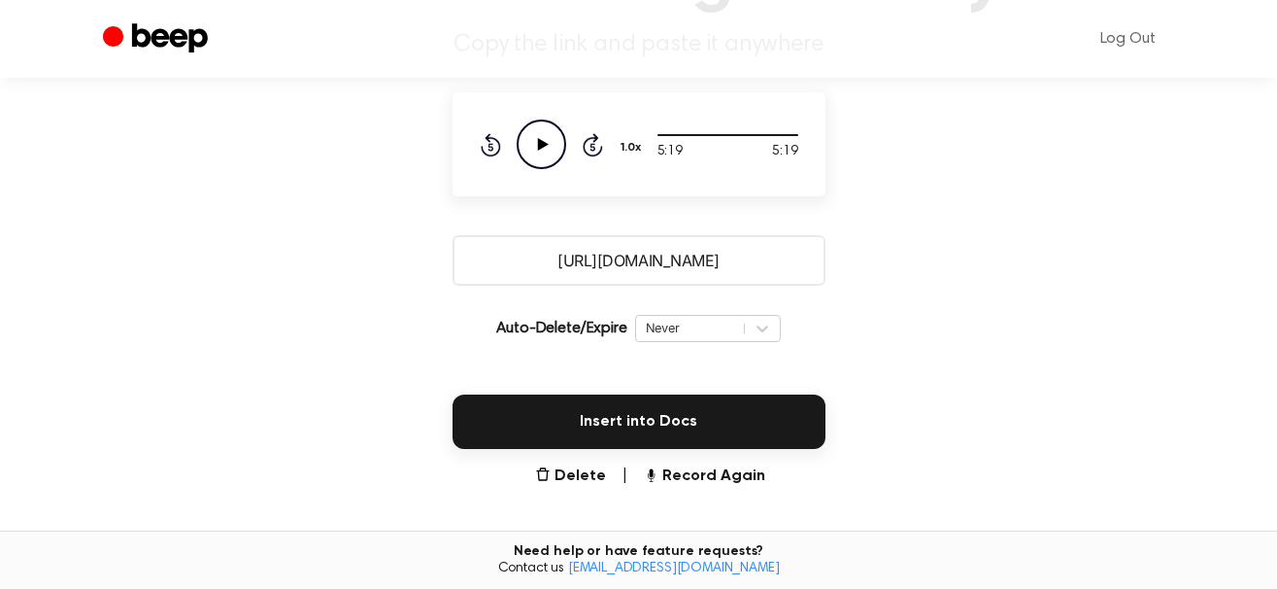
click at [843, 367] on main "Your Recording is Ready Copy the link and paste it anywhere 5:19 5:19 Your brow…" at bounding box center [638, 261] width 1277 height 946
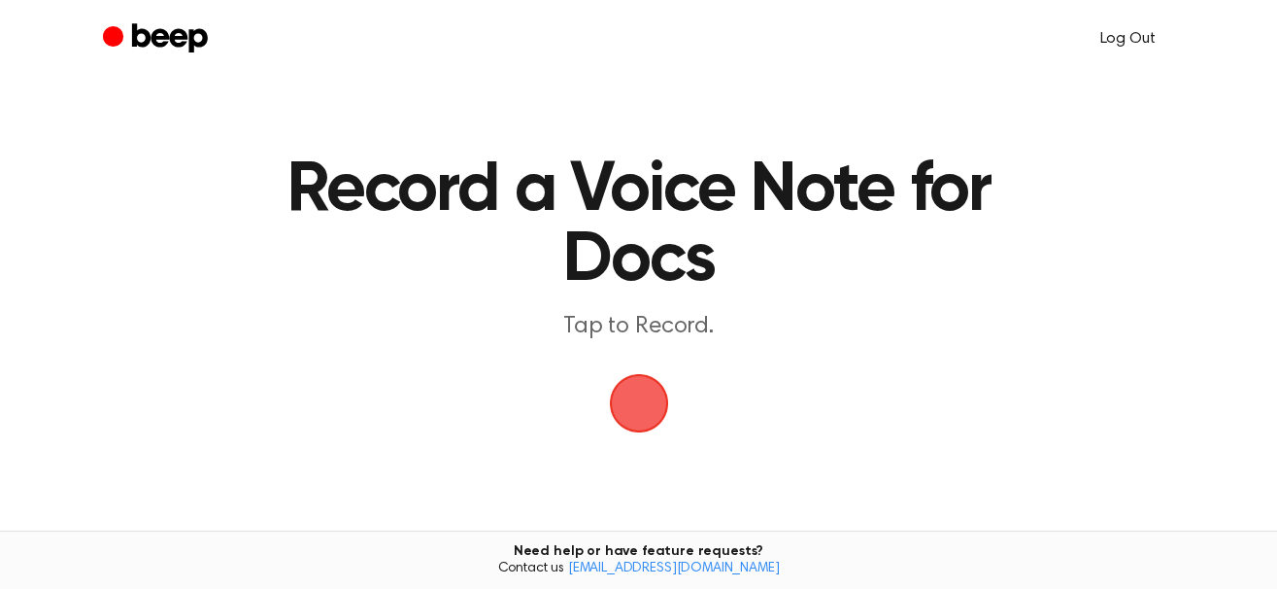
click at [1138, 32] on link "Log Out" at bounding box center [1128, 39] width 94 height 47
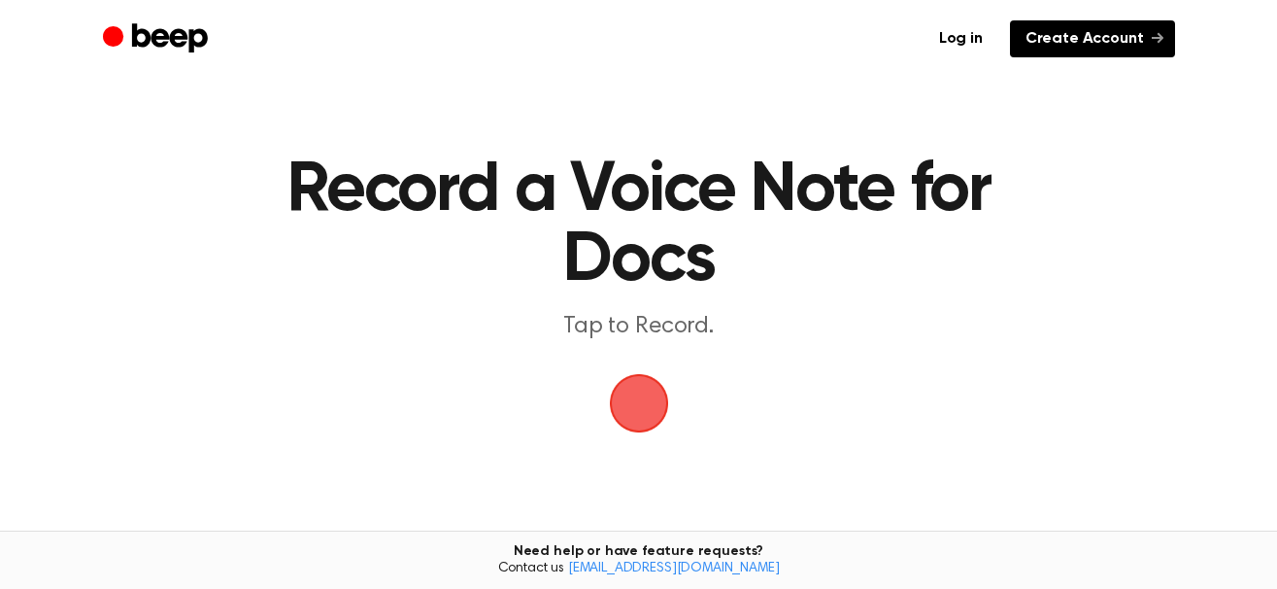
click at [1165, 44] on link "Create Account" at bounding box center [1092, 38] width 165 height 37
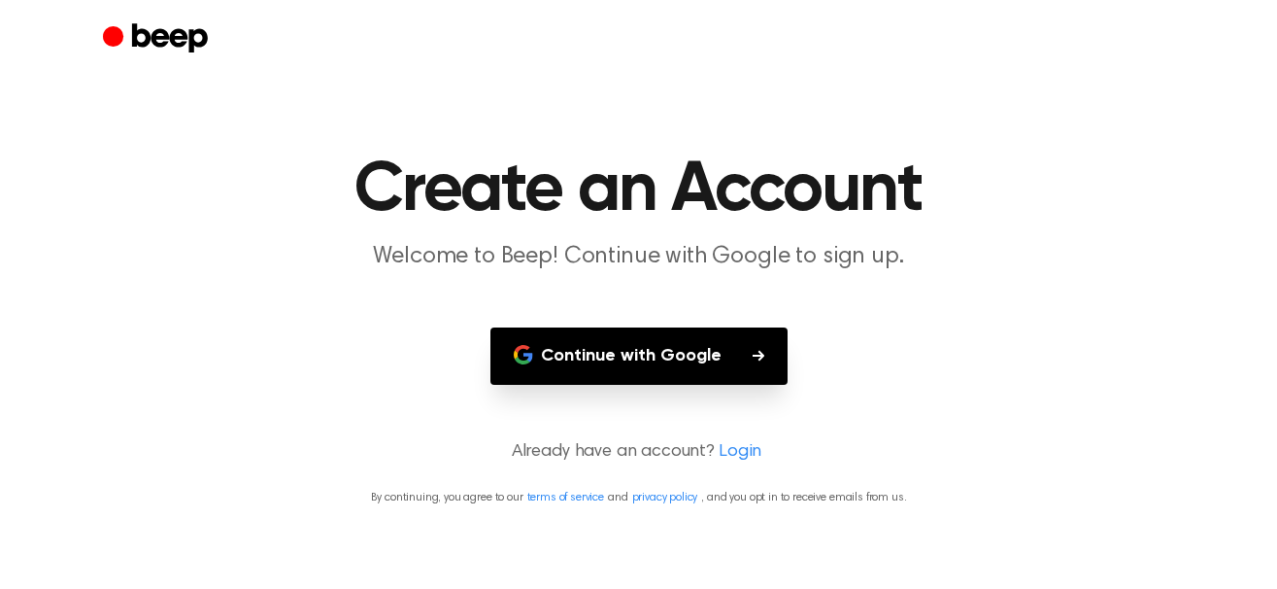
click at [683, 356] on button "Continue with Google" at bounding box center [639, 355] width 297 height 57
click at [712, 382] on button "Continue with Google" at bounding box center [639, 355] width 297 height 57
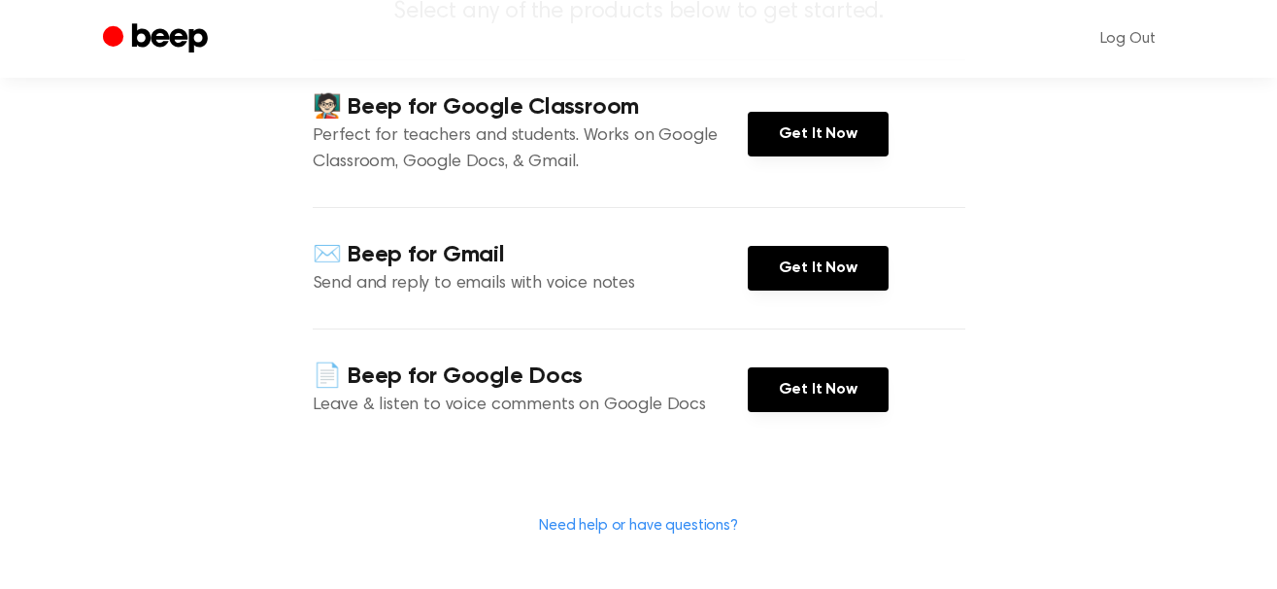
scroll to position [254, 0]
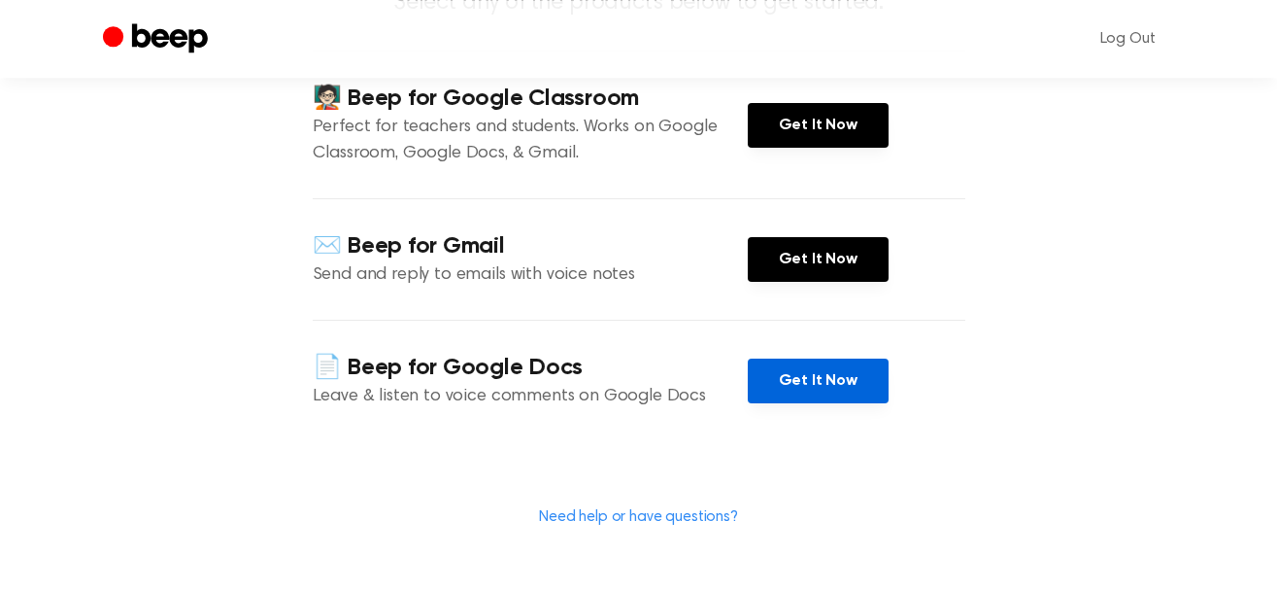
click at [855, 386] on link "Get It Now" at bounding box center [818, 380] width 141 height 45
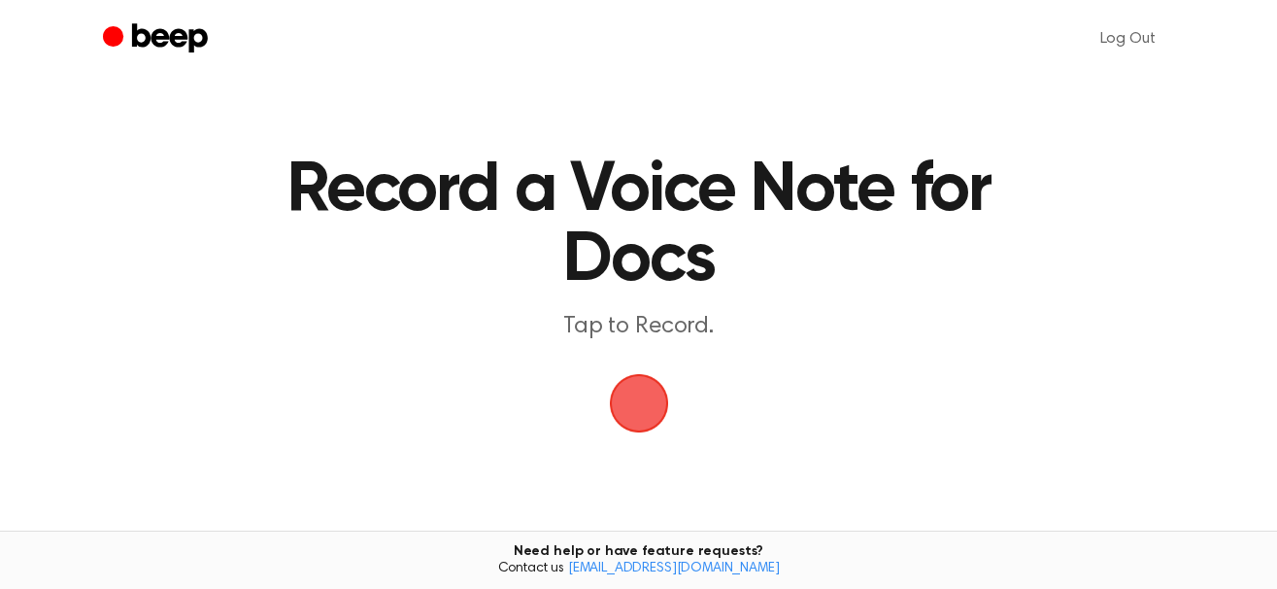
click at [645, 398] on span "button" at bounding box center [638, 402] width 87 height 87
